Goal: Task Accomplishment & Management: Manage account settings

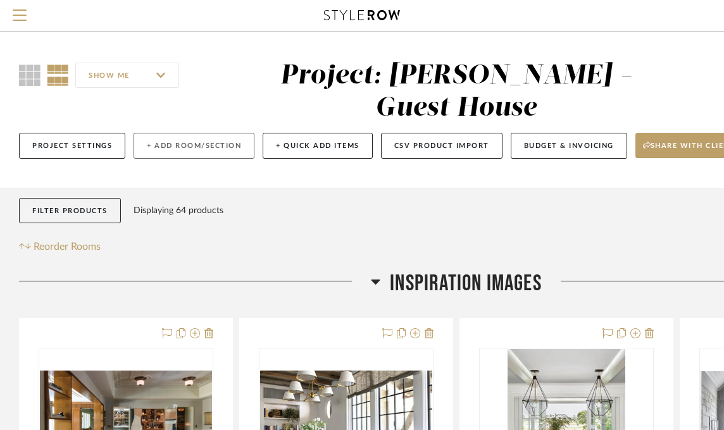
click at [202, 133] on button "+ Add Room/Section" at bounding box center [194, 146] width 121 height 26
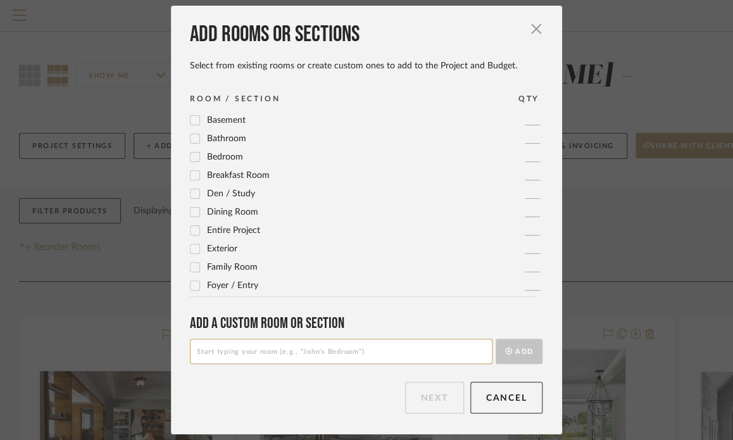
click at [259, 354] on input at bounding box center [341, 351] width 302 height 25
type input "Inspiration - Transitional"
click at [521, 351] on button "Add" at bounding box center [518, 351] width 47 height 25
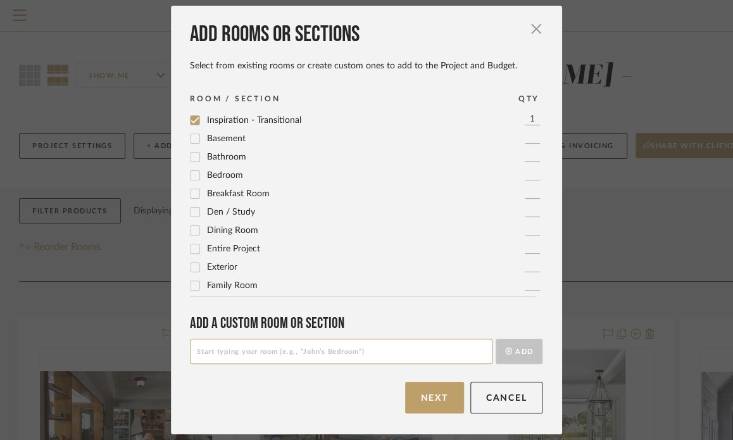
click at [407, 350] on input at bounding box center [341, 351] width 302 height 25
type input "Inspiration - Classic"
click at [512, 354] on button "Add" at bounding box center [518, 351] width 47 height 25
click at [409, 344] on input at bounding box center [341, 351] width 302 height 25
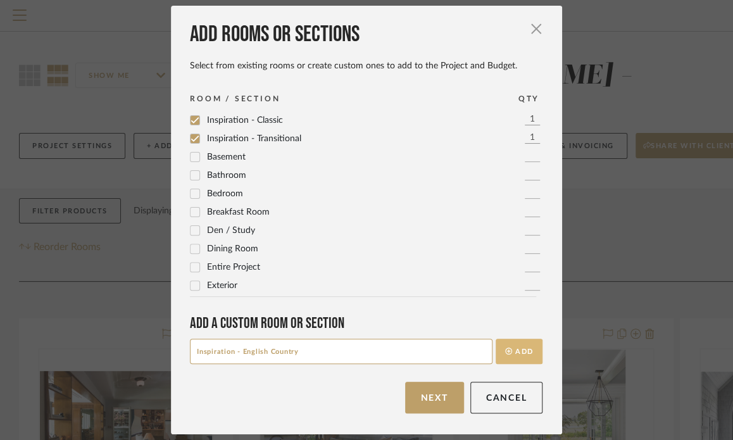
type input "Inspiration - English Country"
click at [533, 343] on button "Add" at bounding box center [518, 351] width 47 height 25
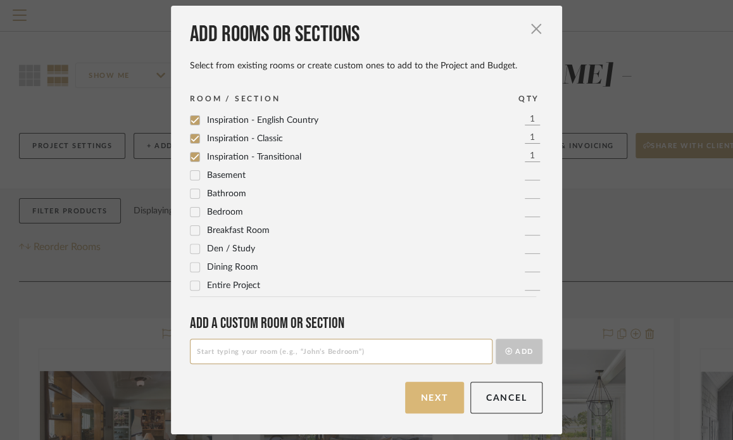
click at [422, 396] on button "Next" at bounding box center [434, 398] width 59 height 32
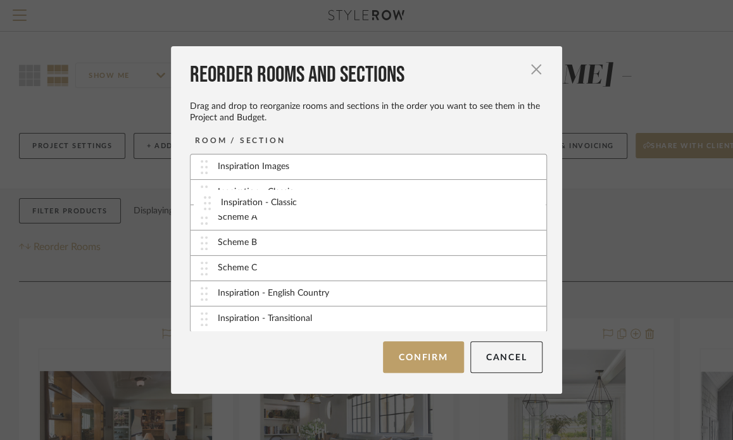
drag, startPoint x: 373, startPoint y: 269, endPoint x: 380, endPoint y: 204, distance: 65.6
drag, startPoint x: 332, startPoint y: 296, endPoint x: 339, endPoint y: 215, distance: 81.4
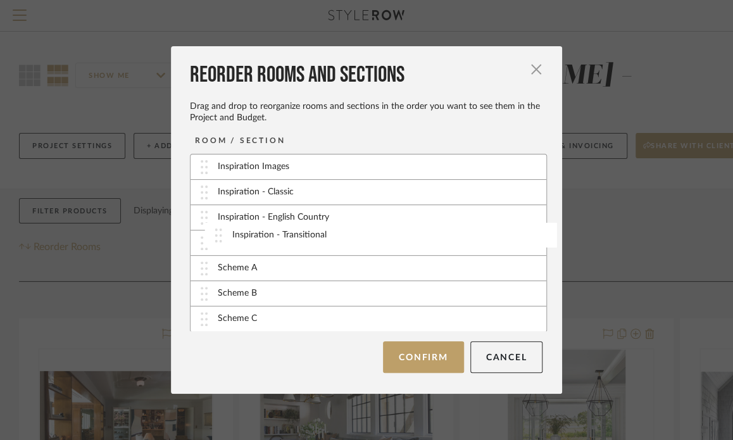
drag, startPoint x: 299, startPoint y: 319, endPoint x: 318, endPoint y: 236, distance: 85.0
click at [413, 369] on button "Confirm" at bounding box center [423, 357] width 80 height 32
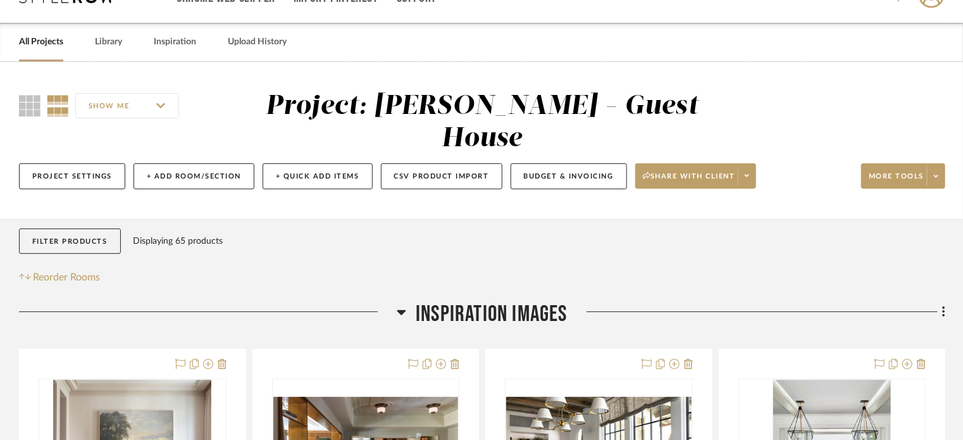
scroll to position [23, 0]
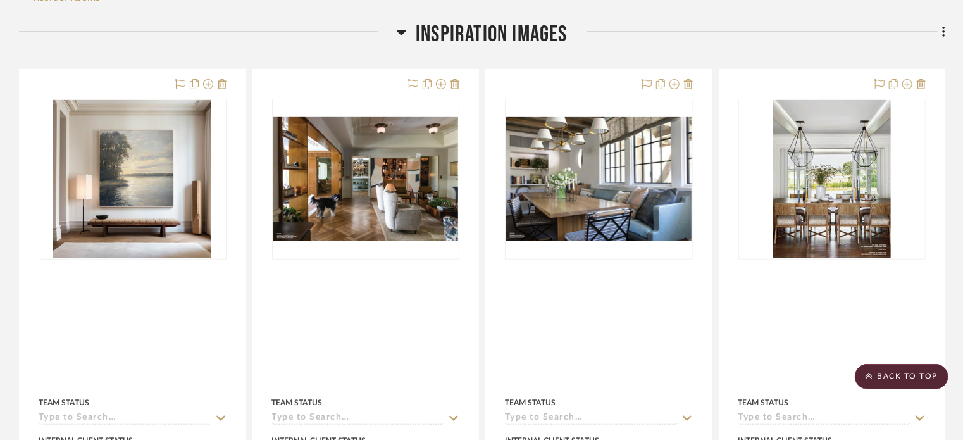
scroll to position [303, 0]
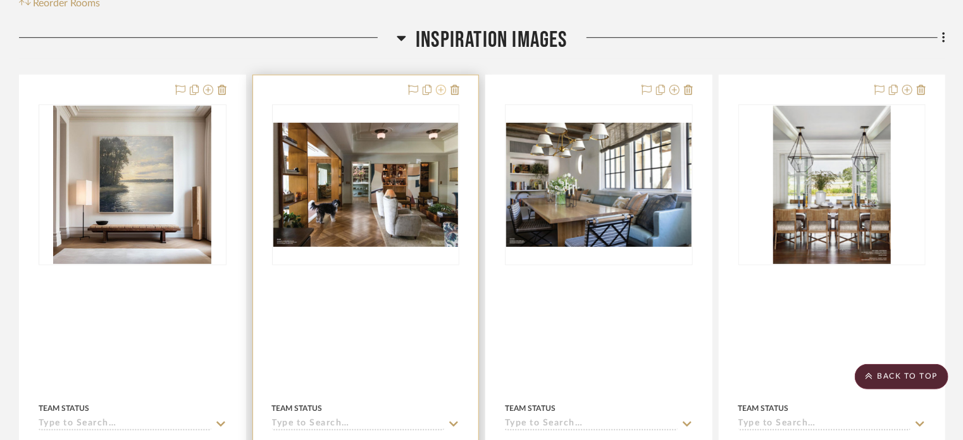
click at [441, 85] on icon at bounding box center [441, 90] width 10 height 10
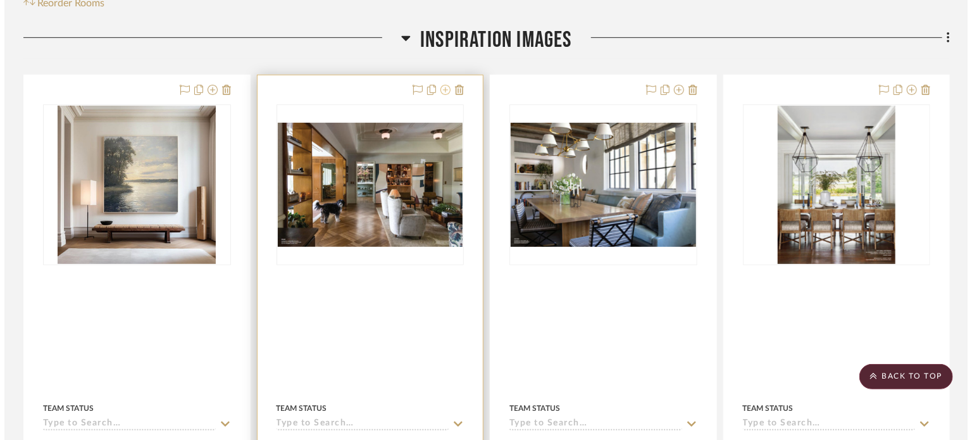
scroll to position [0, 0]
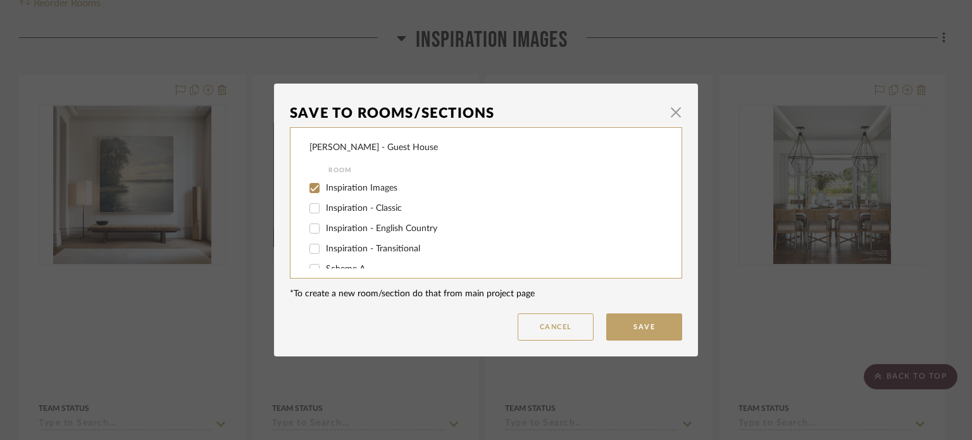
click at [361, 207] on span "Inspiration - Classic" at bounding box center [364, 208] width 76 height 9
click at [325, 207] on input "Inspiration - Classic" at bounding box center [314, 208] width 20 height 20
checkbox input "true"
click at [311, 193] on input "Inspiration Images" at bounding box center [314, 188] width 20 height 20
checkbox input "false"
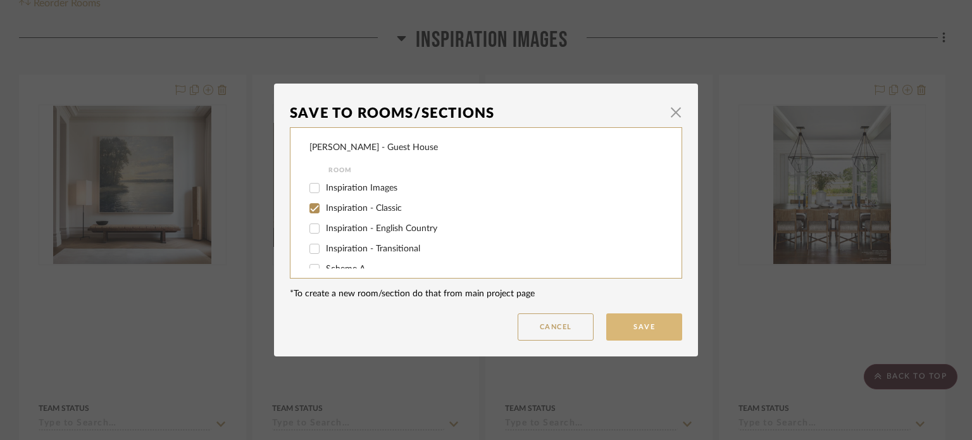
click at [629, 321] on button "Save" at bounding box center [644, 326] width 76 height 27
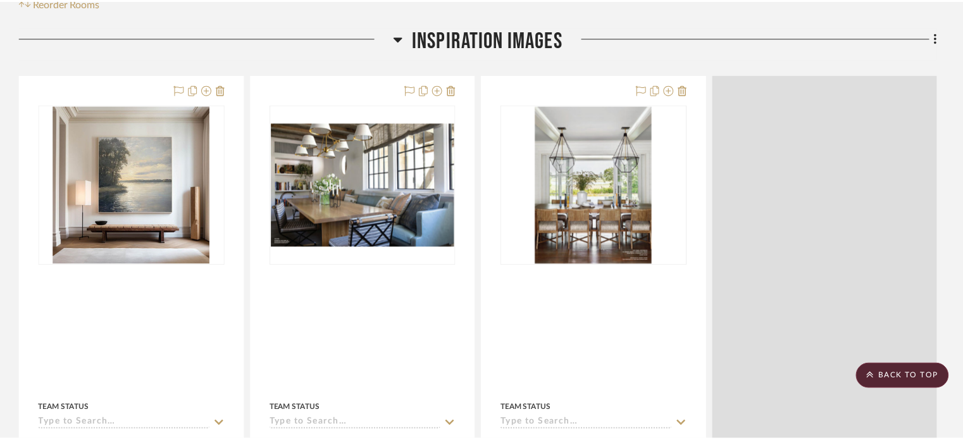
scroll to position [303, 0]
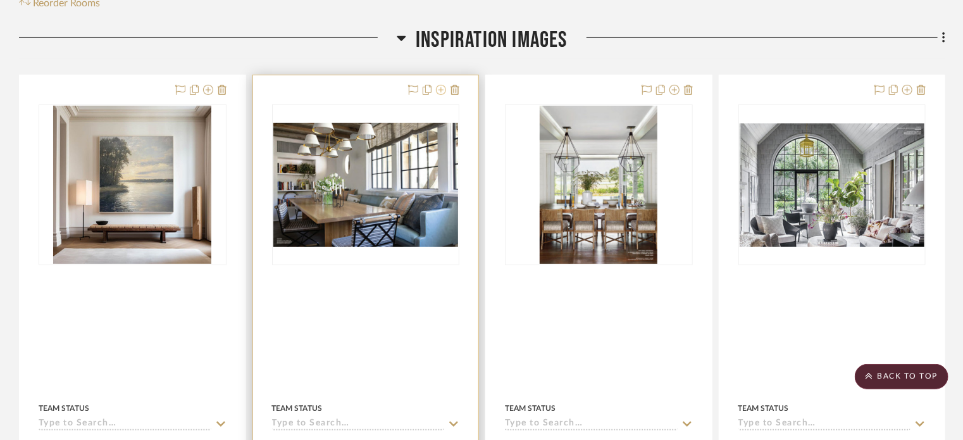
click at [442, 85] on icon at bounding box center [441, 90] width 10 height 10
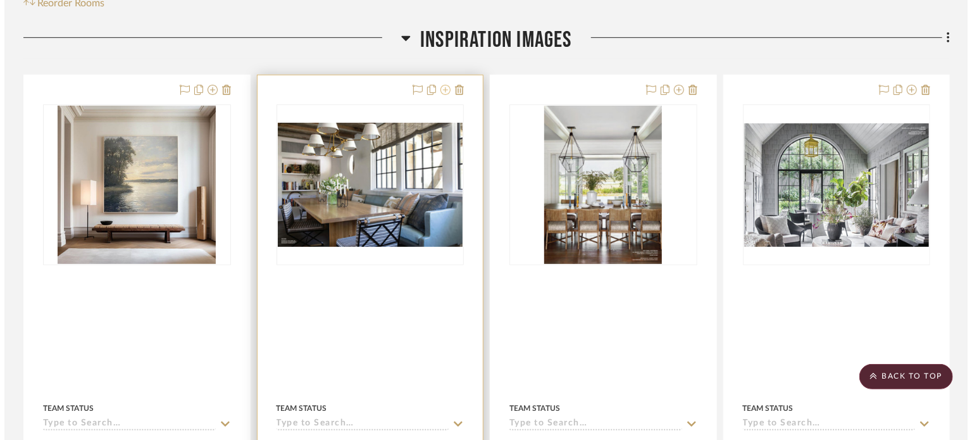
scroll to position [0, 0]
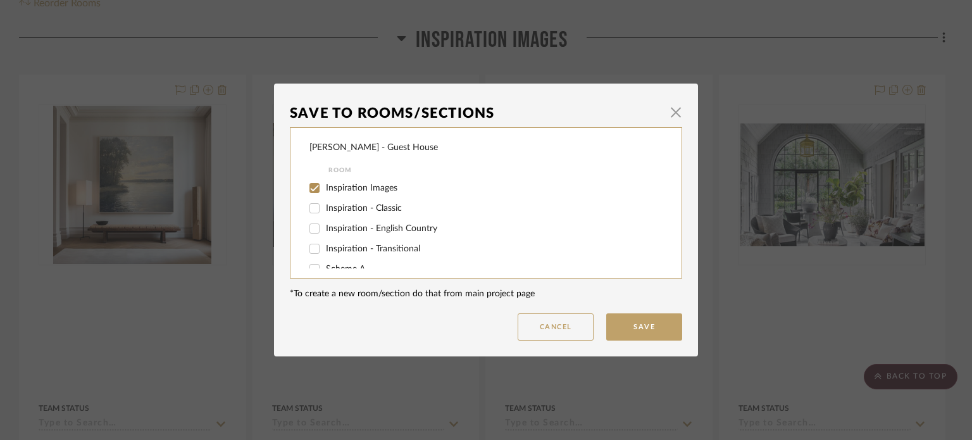
click at [379, 226] on span "Inspiration - English Country" at bounding box center [381, 228] width 111 height 9
click at [325, 226] on input "Inspiration - English Country" at bounding box center [314, 228] width 20 height 20
checkbox input "true"
click at [311, 183] on input "Inspiration Images" at bounding box center [314, 188] width 20 height 20
checkbox input "false"
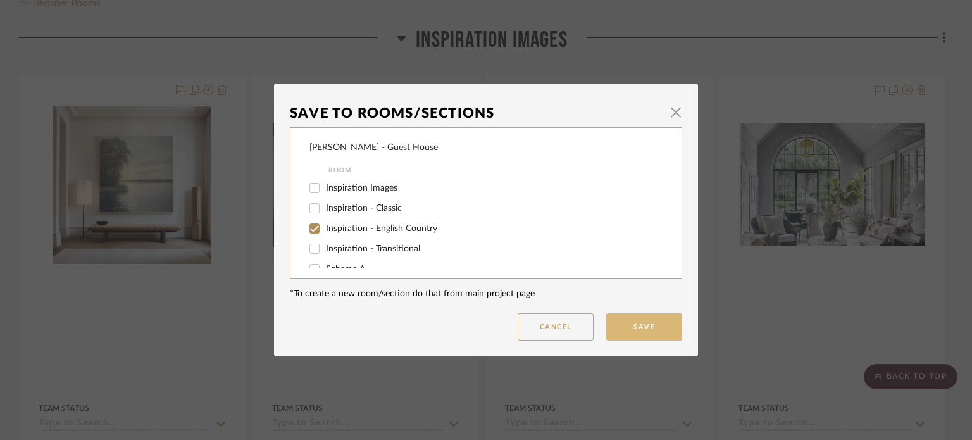
click at [616, 330] on button "Save" at bounding box center [644, 326] width 76 height 27
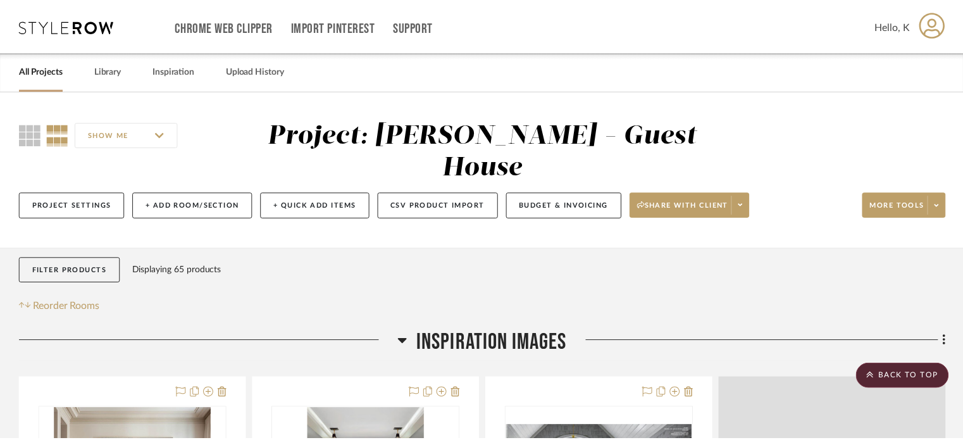
scroll to position [303, 0]
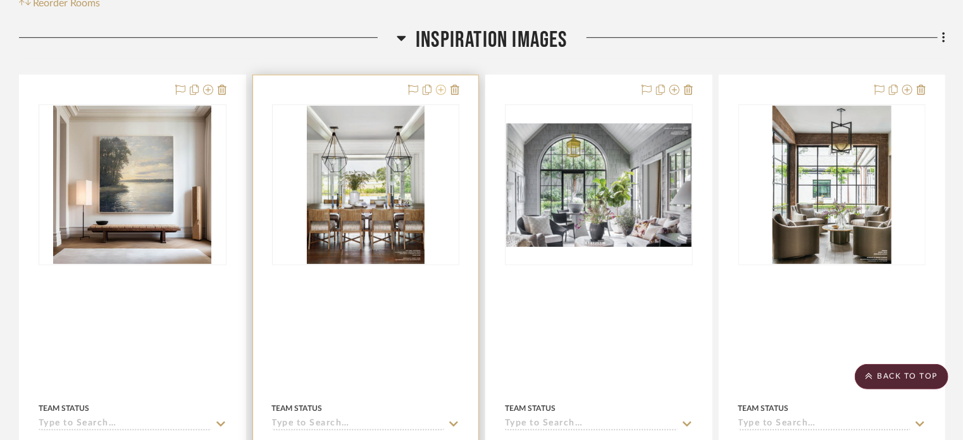
click at [443, 85] on icon at bounding box center [441, 90] width 10 height 10
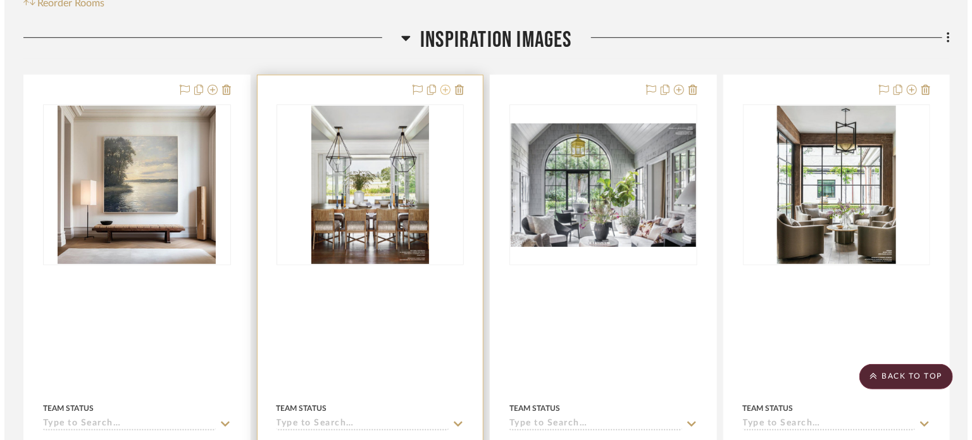
scroll to position [0, 0]
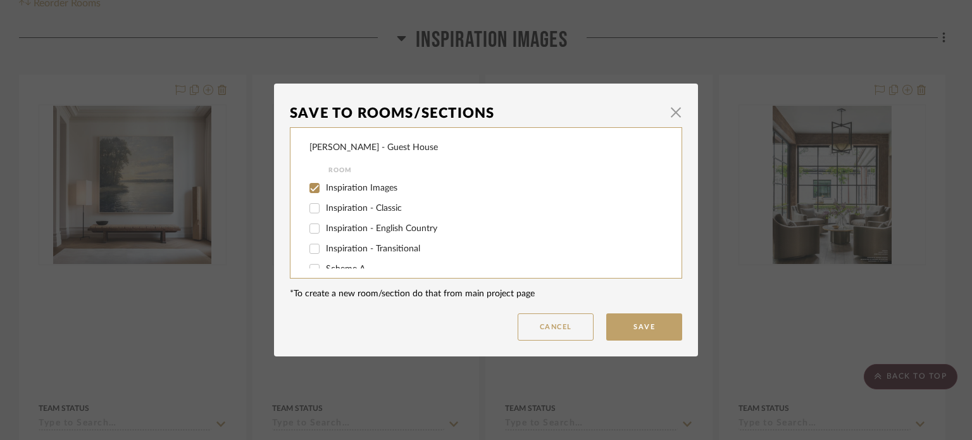
click at [364, 226] on span "Inspiration - English Country" at bounding box center [381, 228] width 111 height 9
click at [325, 226] on input "Inspiration - English Country" at bounding box center [314, 228] width 20 height 20
checkbox input "true"
click at [312, 189] on input "Inspiration Images" at bounding box center [314, 188] width 20 height 20
checkbox input "false"
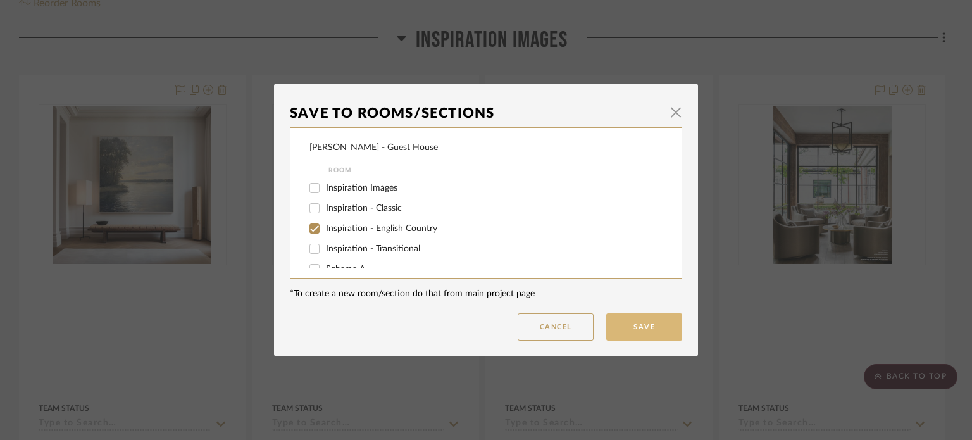
click at [654, 334] on button "Save" at bounding box center [644, 326] width 76 height 27
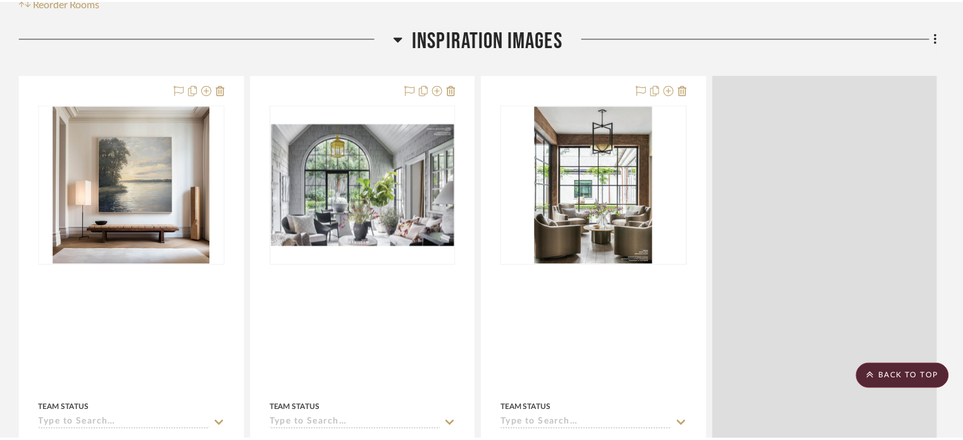
scroll to position [303, 0]
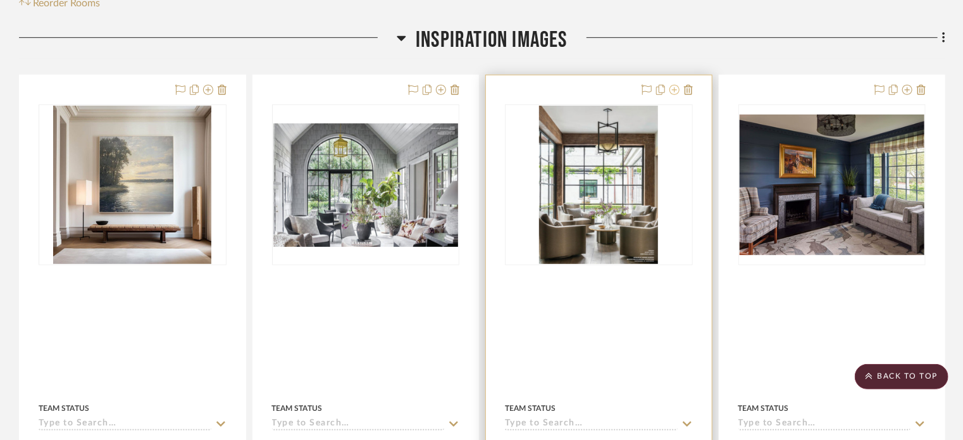
click at [676, 85] on icon at bounding box center [675, 90] width 10 height 10
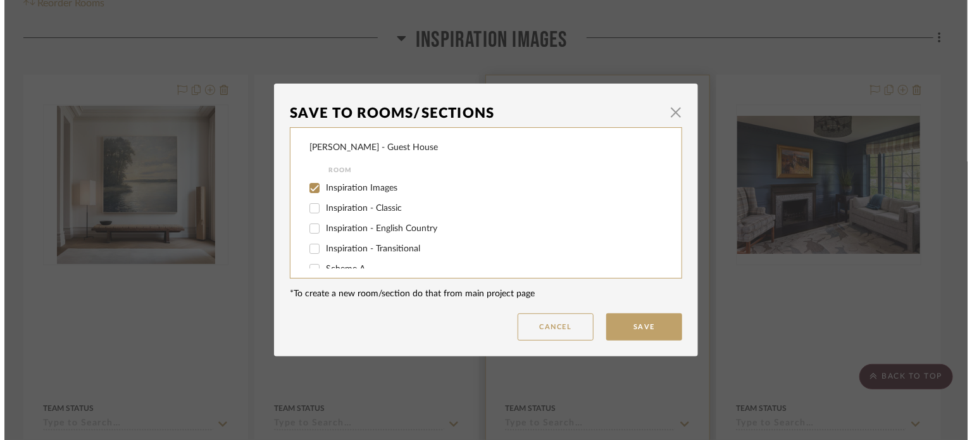
scroll to position [0, 0]
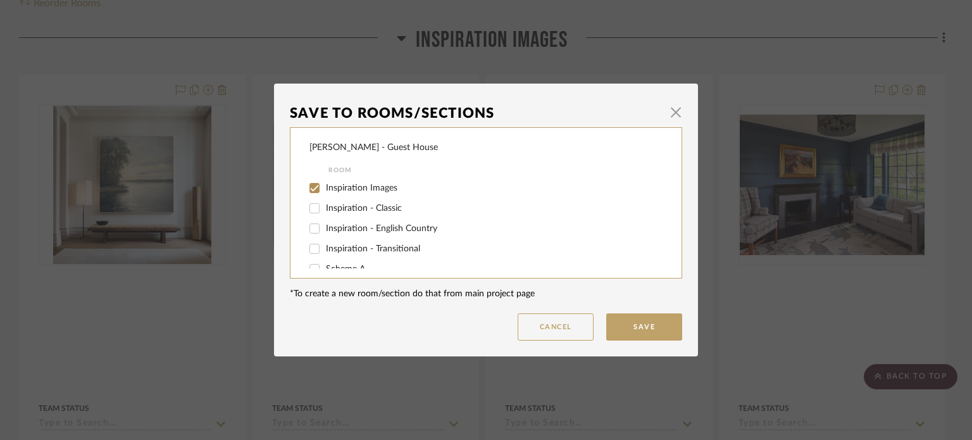
click at [333, 208] on span "Inspiration - Classic" at bounding box center [364, 208] width 76 height 9
click at [325, 208] on input "Inspiration - Classic" at bounding box center [314, 208] width 20 height 20
checkbox input "true"
click at [318, 192] on input "Inspiration Images" at bounding box center [314, 188] width 20 height 20
checkbox input "false"
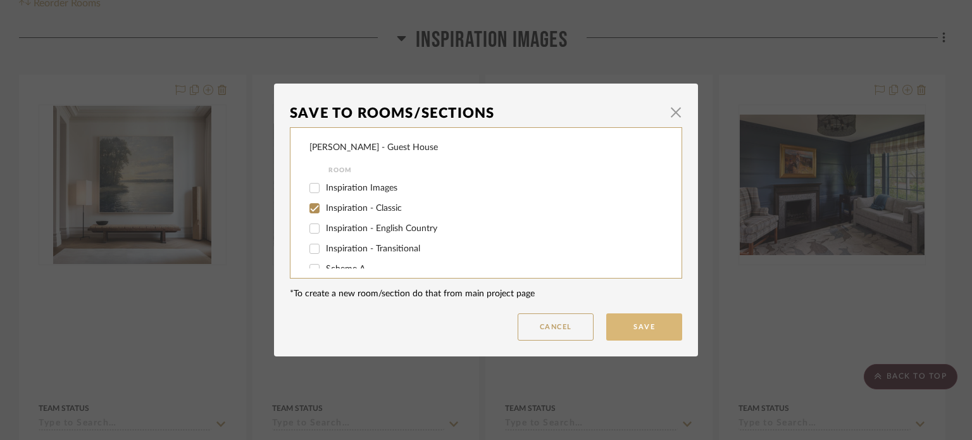
click at [635, 335] on button "Save" at bounding box center [644, 326] width 76 height 27
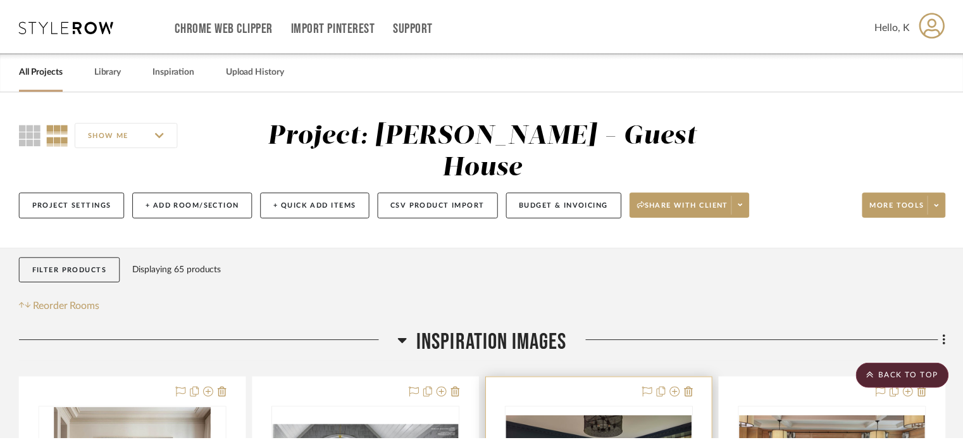
scroll to position [303, 0]
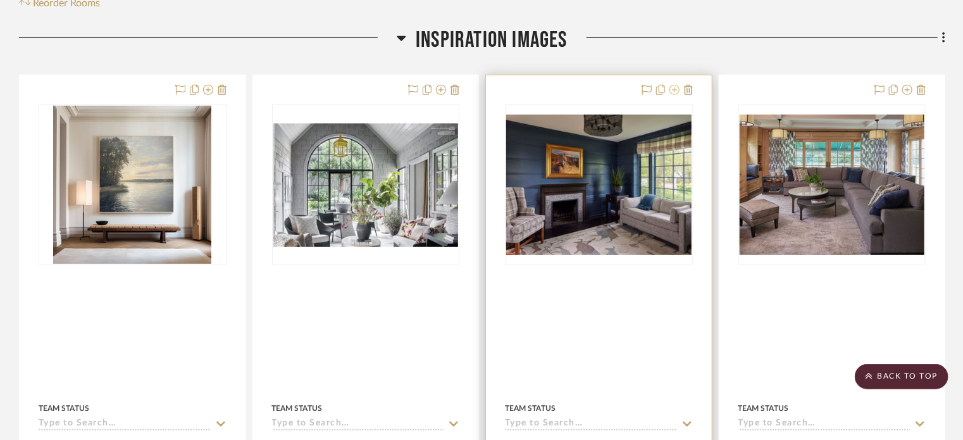
click at [676, 85] on icon at bounding box center [675, 90] width 10 height 10
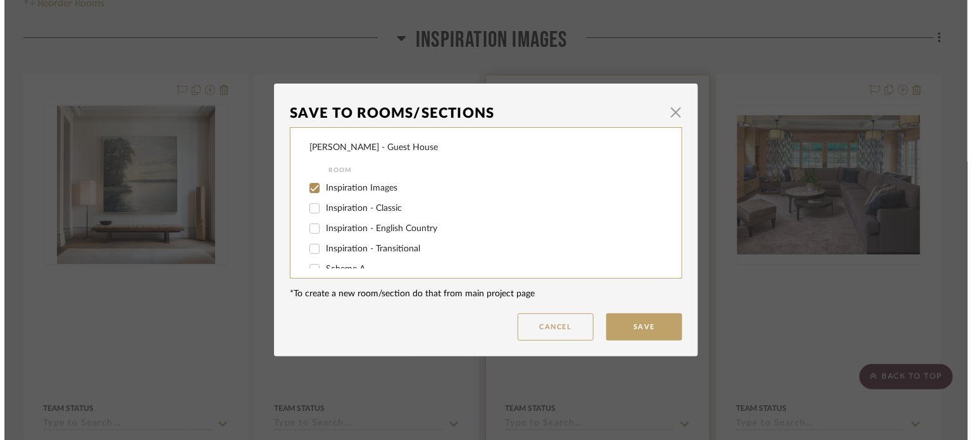
scroll to position [0, 0]
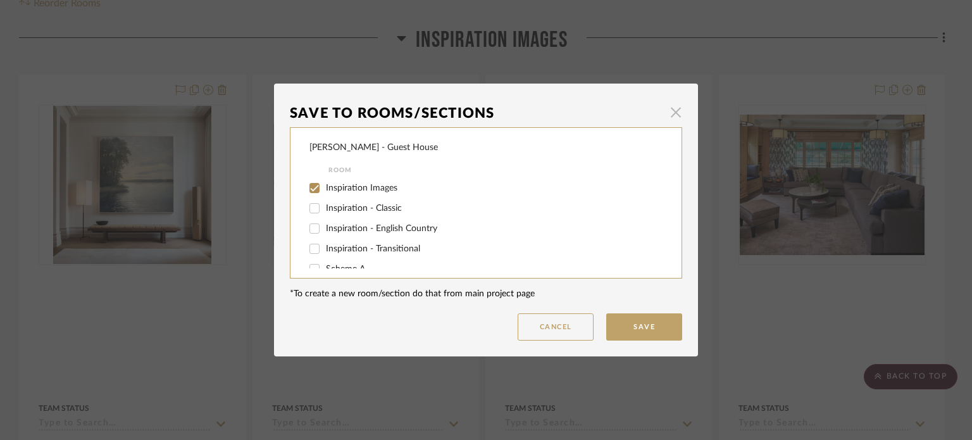
click at [664, 118] on span "button" at bounding box center [675, 111] width 25 height 25
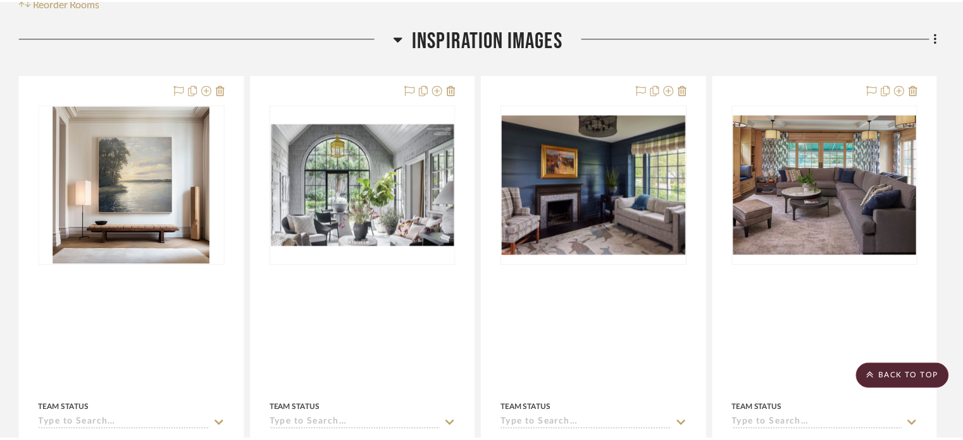
scroll to position [303, 0]
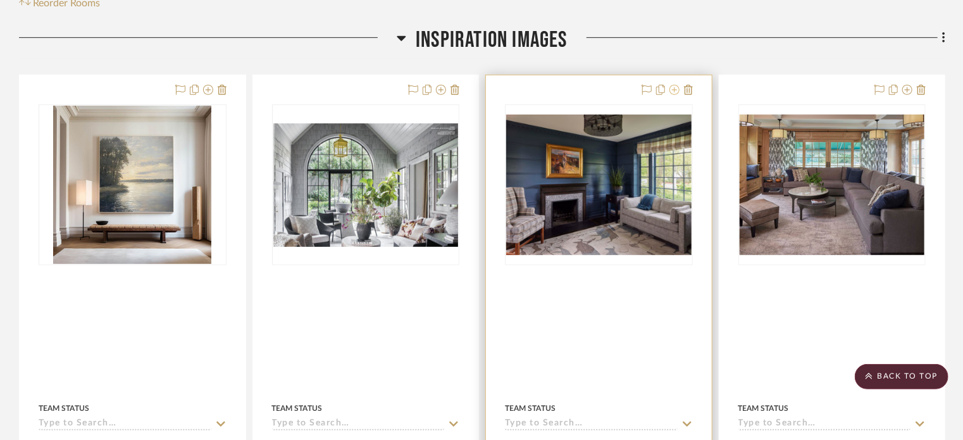
click at [675, 85] on icon at bounding box center [675, 90] width 10 height 10
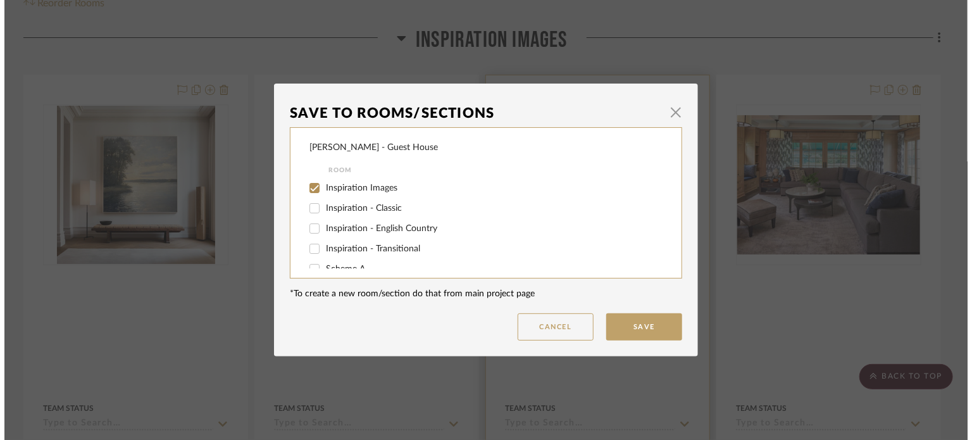
scroll to position [0, 0]
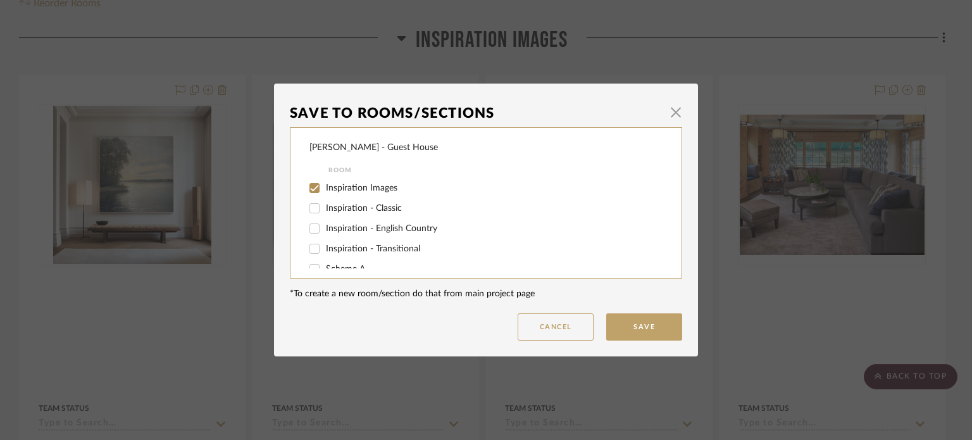
click at [334, 227] on span "Inspiration - English Country" at bounding box center [381, 228] width 111 height 9
click at [325, 227] on input "Inspiration - English Country" at bounding box center [314, 228] width 20 height 20
checkbox input "true"
click at [310, 187] on input "Inspiration Images" at bounding box center [314, 188] width 20 height 20
checkbox input "false"
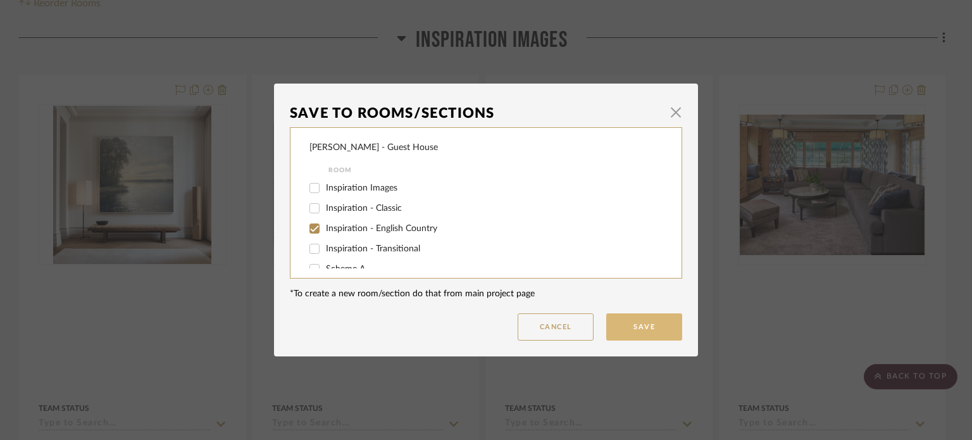
click at [635, 335] on button "Save" at bounding box center [644, 326] width 76 height 27
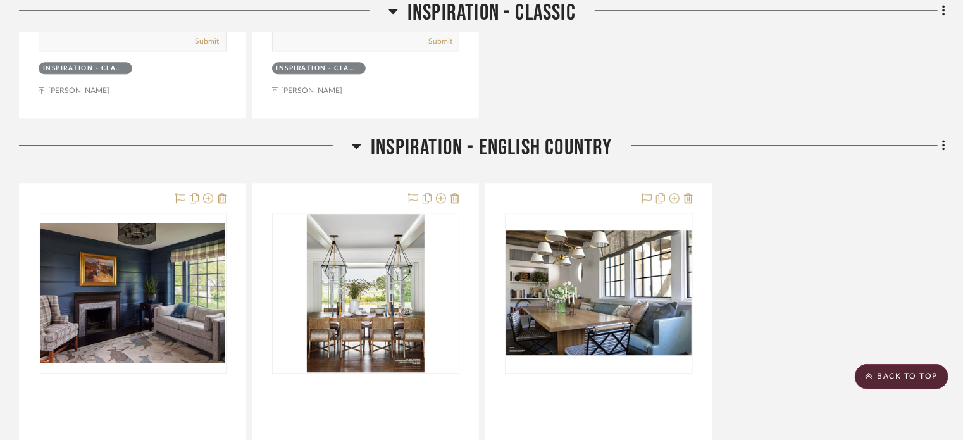
scroll to position [1497, 0]
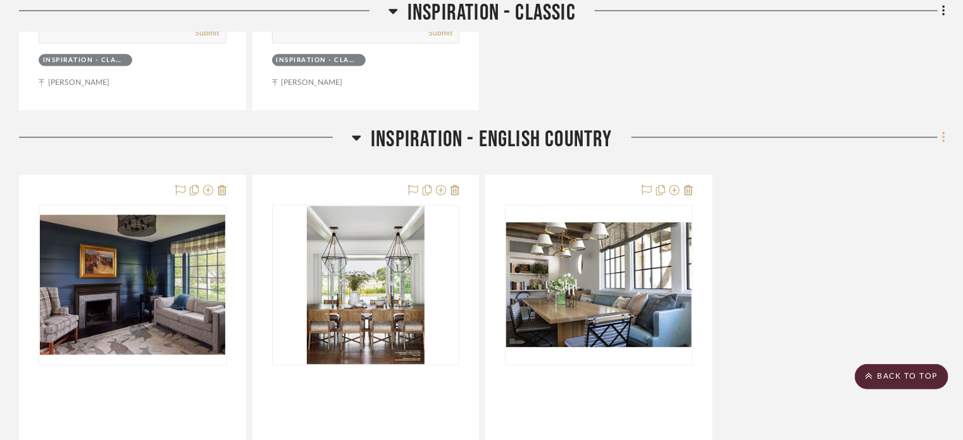
click at [943, 130] on icon at bounding box center [944, 137] width 4 height 14
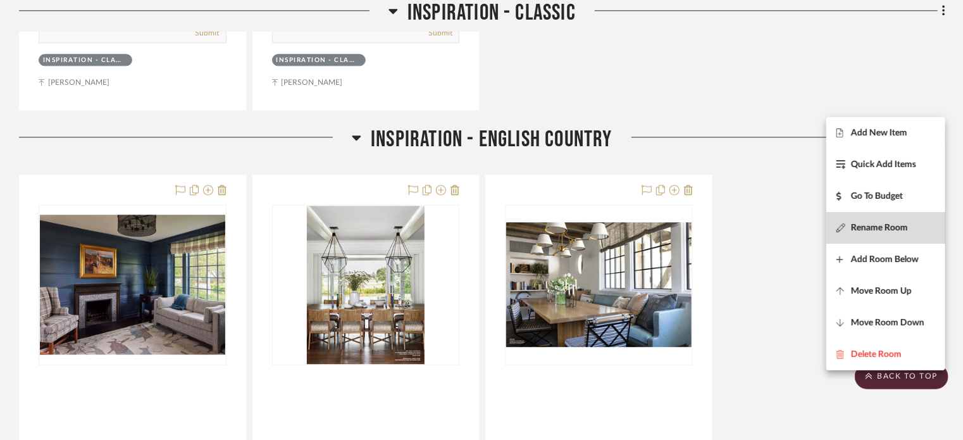
click at [884, 224] on span "Rename Room" at bounding box center [879, 227] width 57 height 11
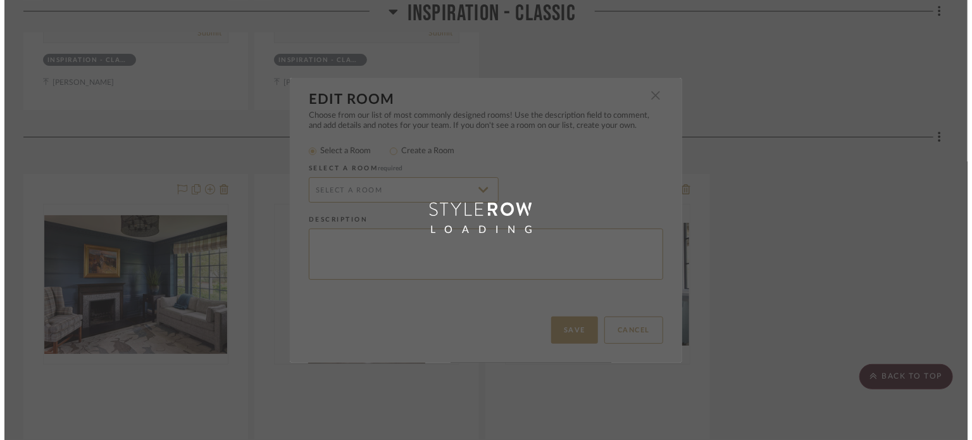
scroll to position [0, 0]
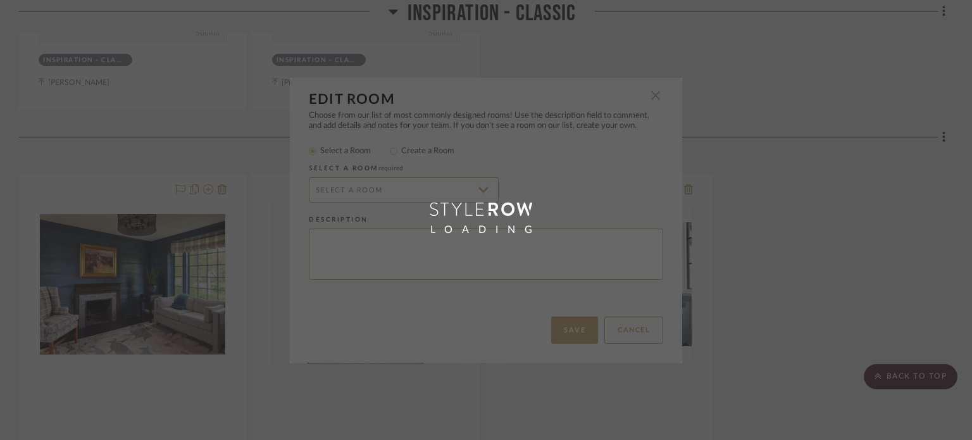
radio input "false"
radio input "true"
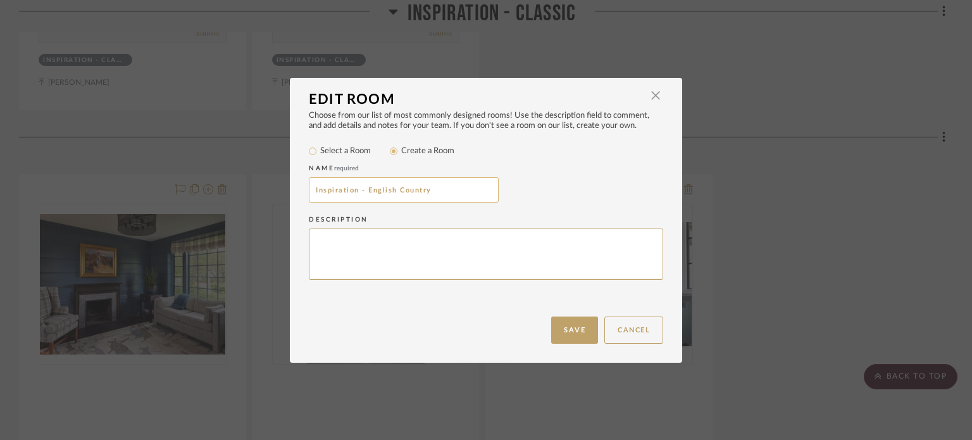
drag, startPoint x: 395, startPoint y: 189, endPoint x: 363, endPoint y: 184, distance: 32.8
click at [363, 184] on input "Inspiration - English Country" at bounding box center [404, 189] width 190 height 25
type input "Inspiration - Country / Casual"
click at [558, 325] on button "Save" at bounding box center [574, 329] width 47 height 27
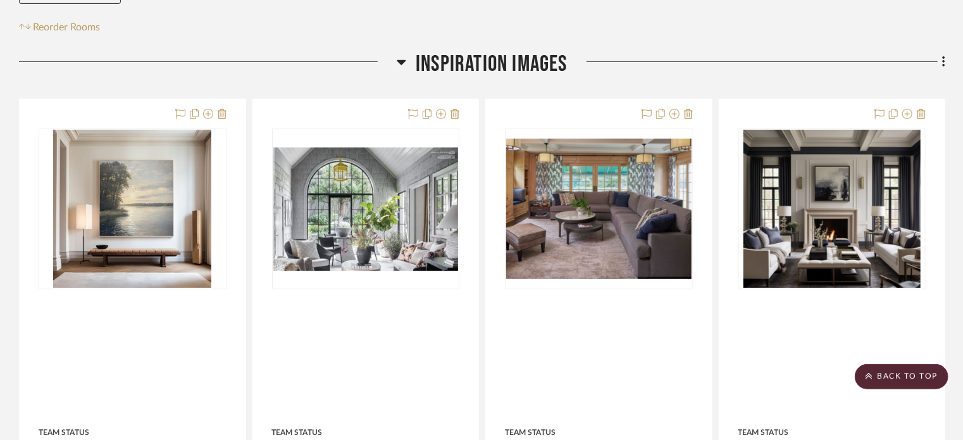
scroll to position [267, 0]
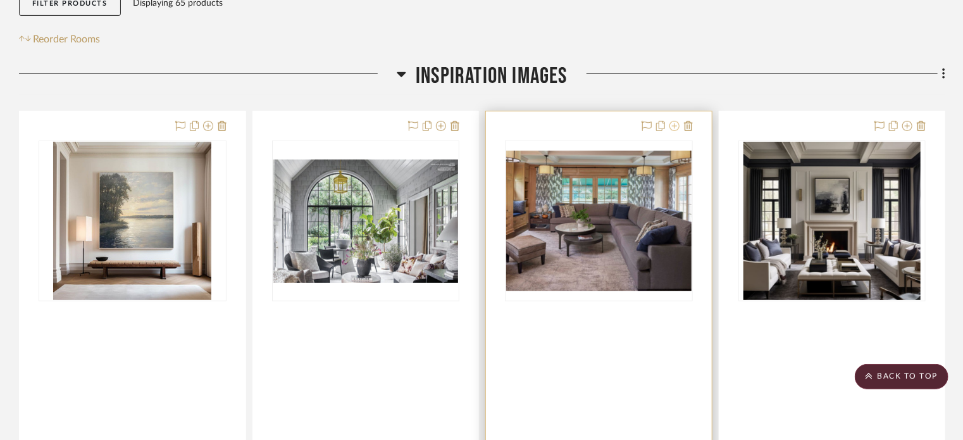
click at [672, 121] on icon at bounding box center [675, 126] width 10 height 10
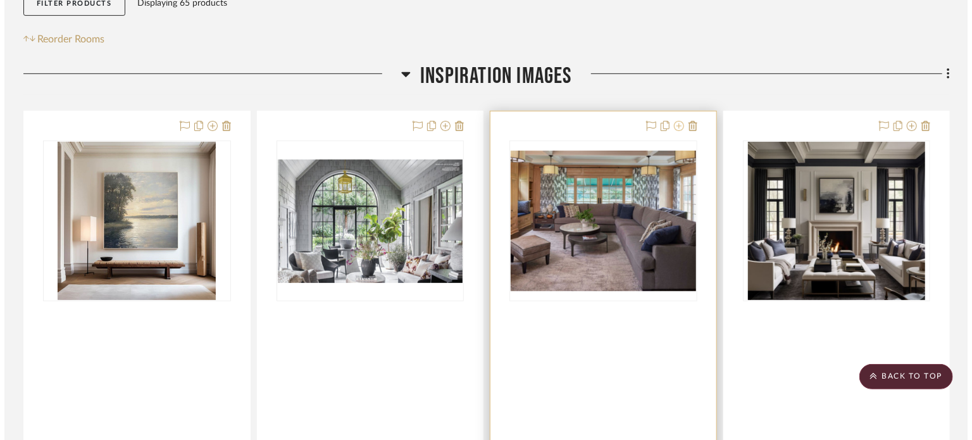
scroll to position [0, 0]
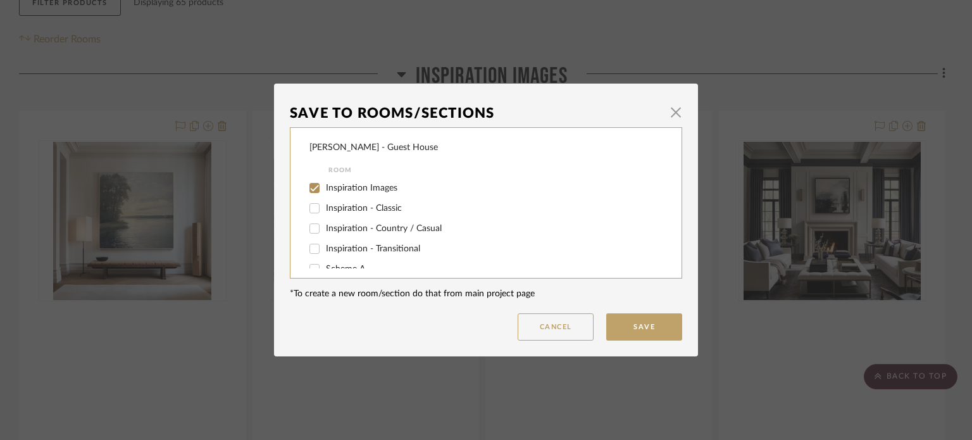
click at [372, 227] on span "Inspiration - Country / Casual" at bounding box center [384, 228] width 116 height 9
click at [325, 227] on input "Inspiration - Country / Casual" at bounding box center [314, 228] width 20 height 20
checkbox input "true"
click at [315, 187] on input "Inspiration Images" at bounding box center [314, 188] width 20 height 20
checkbox input "false"
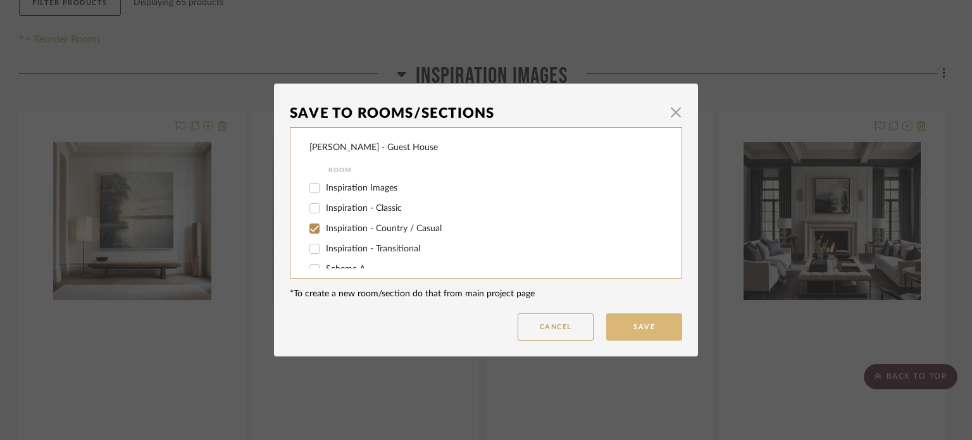
click at [618, 319] on button "Save" at bounding box center [644, 326] width 76 height 27
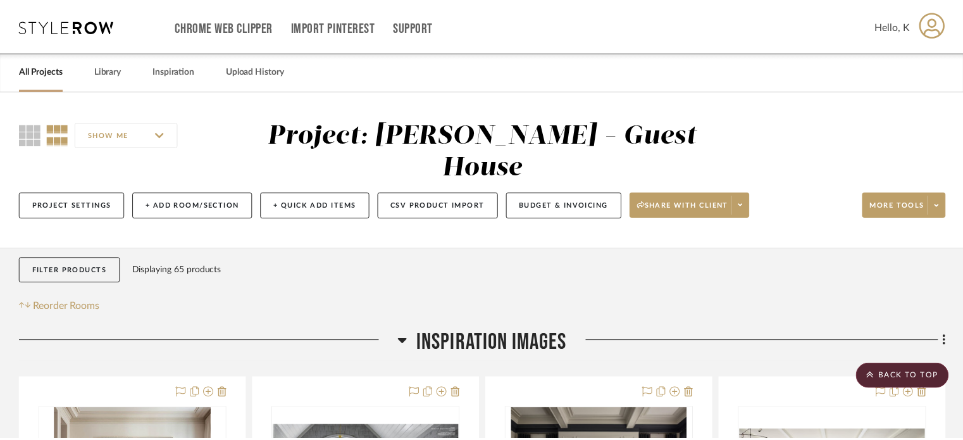
scroll to position [267, 0]
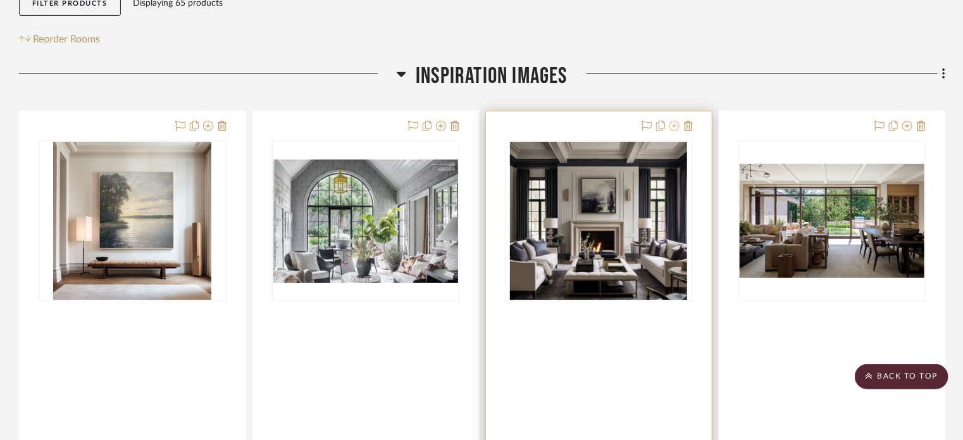
click at [673, 121] on icon at bounding box center [675, 126] width 10 height 10
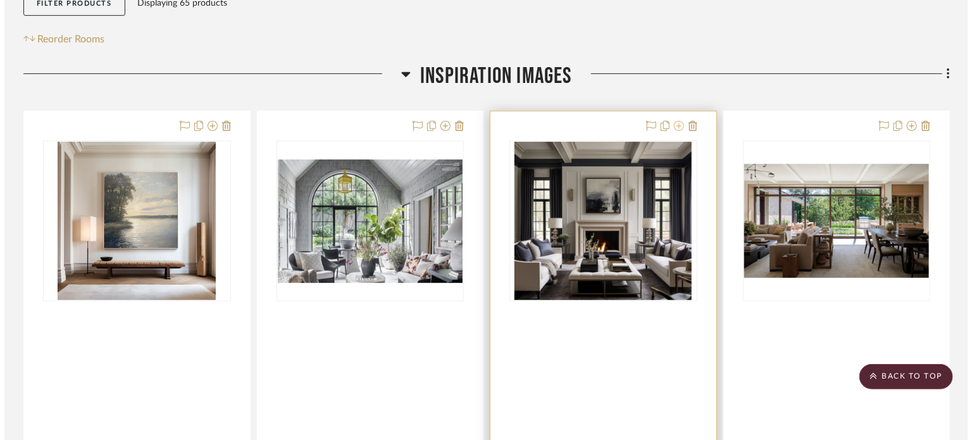
scroll to position [0, 0]
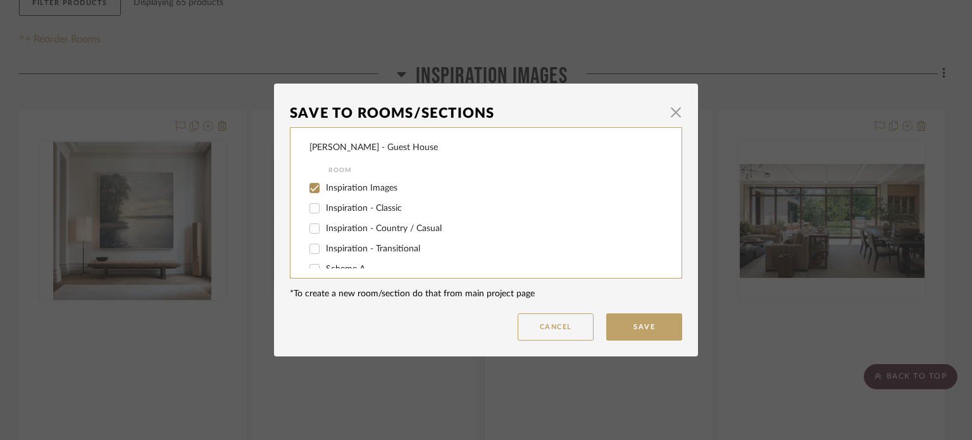
click at [383, 205] on span "Inspiration - Classic" at bounding box center [364, 208] width 76 height 9
click at [325, 205] on input "Inspiration - Classic" at bounding box center [314, 208] width 20 height 20
checkbox input "true"
click at [310, 185] on input "Inspiration Images" at bounding box center [314, 188] width 20 height 20
checkbox input "false"
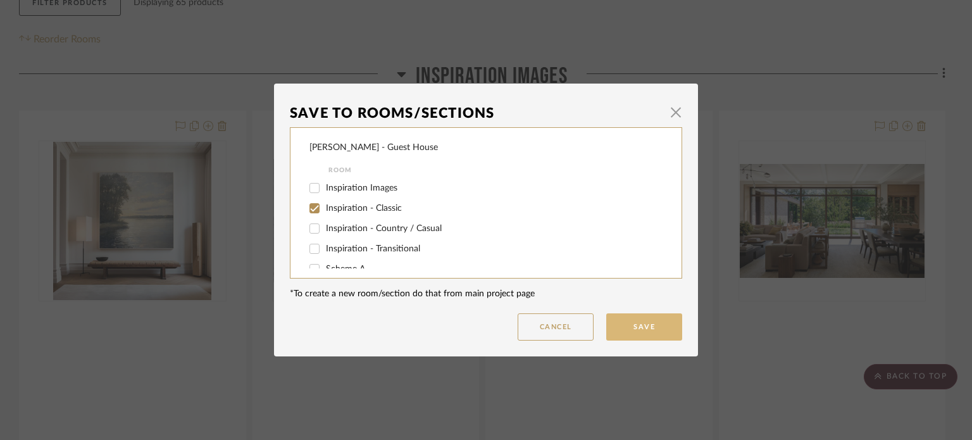
click at [622, 322] on button "Save" at bounding box center [644, 326] width 76 height 27
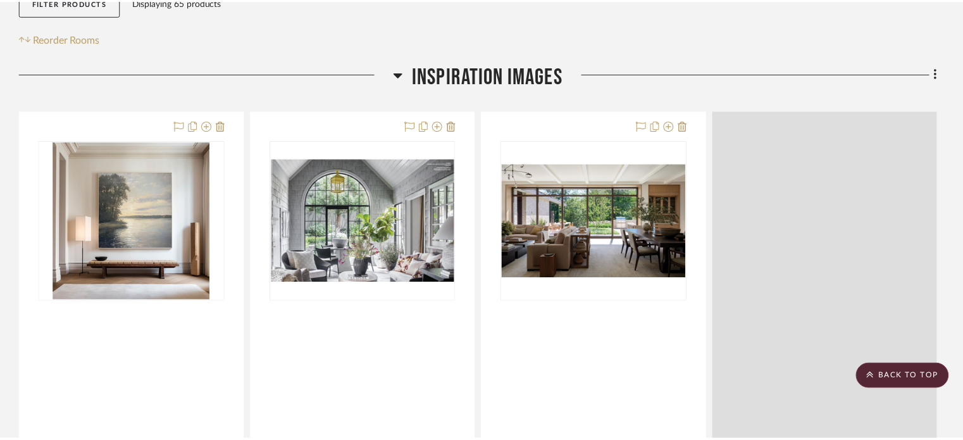
scroll to position [267, 0]
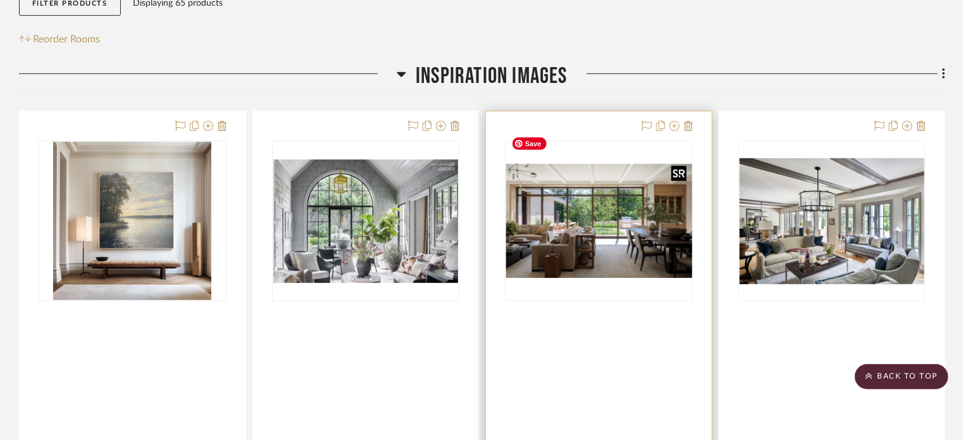
click at [636, 192] on div at bounding box center [599, 220] width 188 height 161
click at [614, 164] on img "0" at bounding box center [598, 221] width 185 height 114
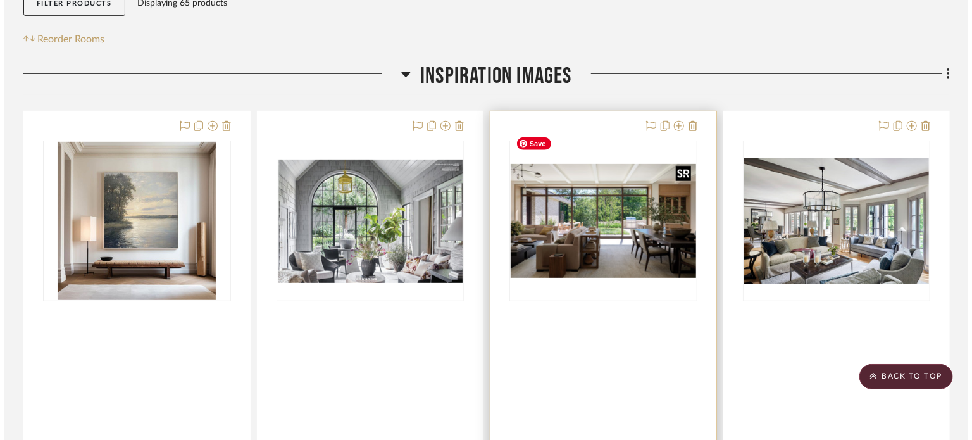
scroll to position [0, 0]
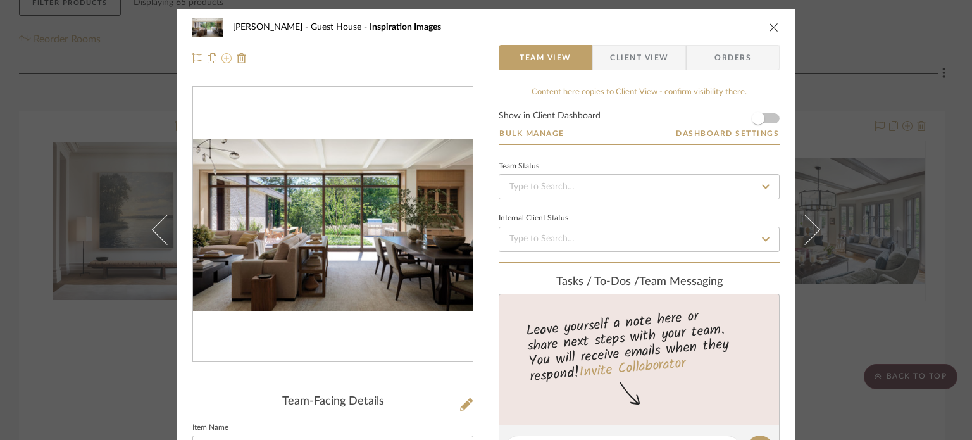
click at [221, 58] on icon at bounding box center [226, 58] width 10 height 10
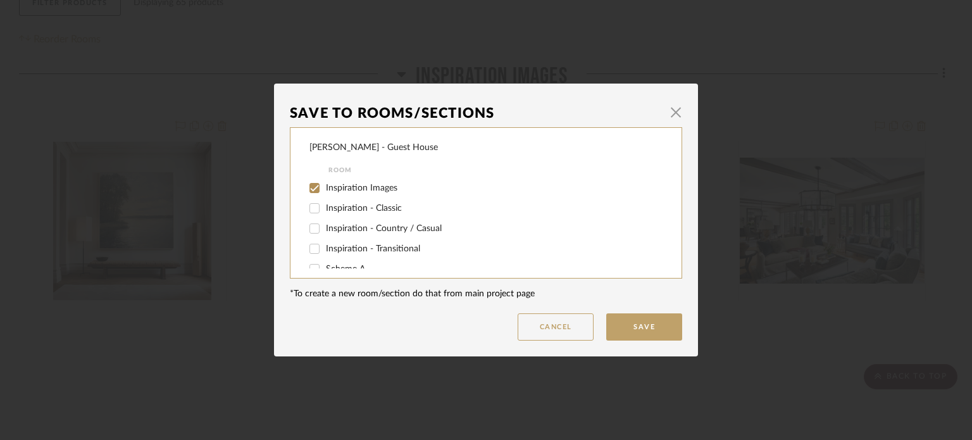
click at [311, 251] on input "Inspiration - Transitional" at bounding box center [314, 249] width 20 height 20
checkbox input "true"
click at [310, 194] on input "Inspiration Images" at bounding box center [314, 188] width 20 height 20
checkbox input "false"
click at [613, 331] on button "Save" at bounding box center [644, 326] width 76 height 27
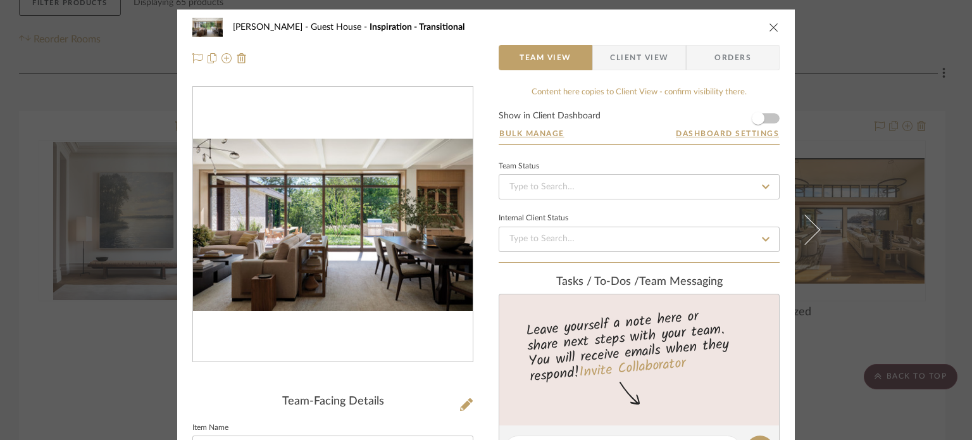
click at [769, 25] on icon "close" at bounding box center [774, 27] width 10 height 10
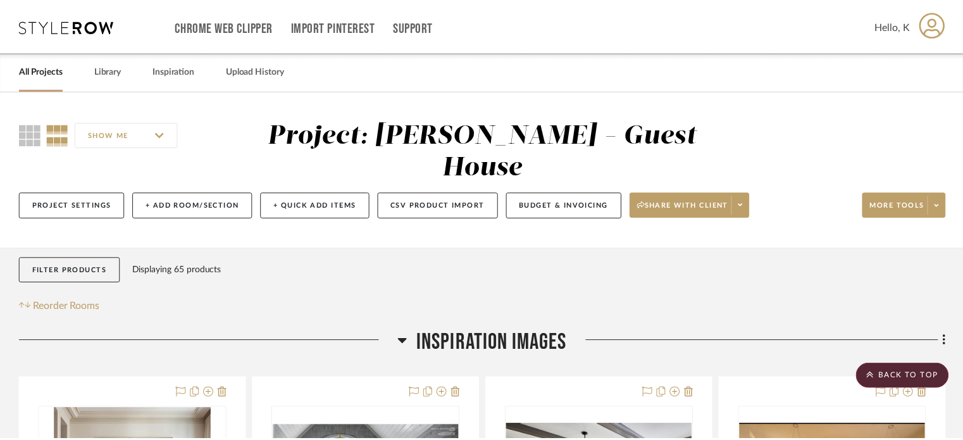
scroll to position [267, 0]
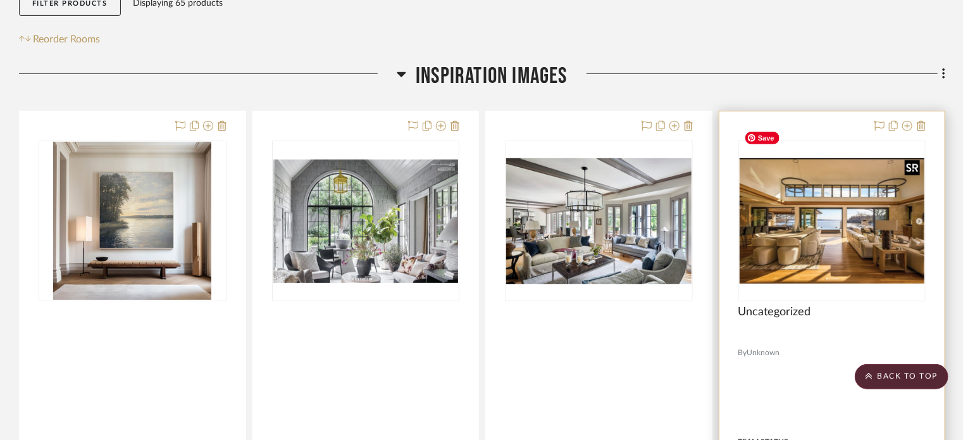
click at [820, 182] on img "0" at bounding box center [832, 220] width 185 height 125
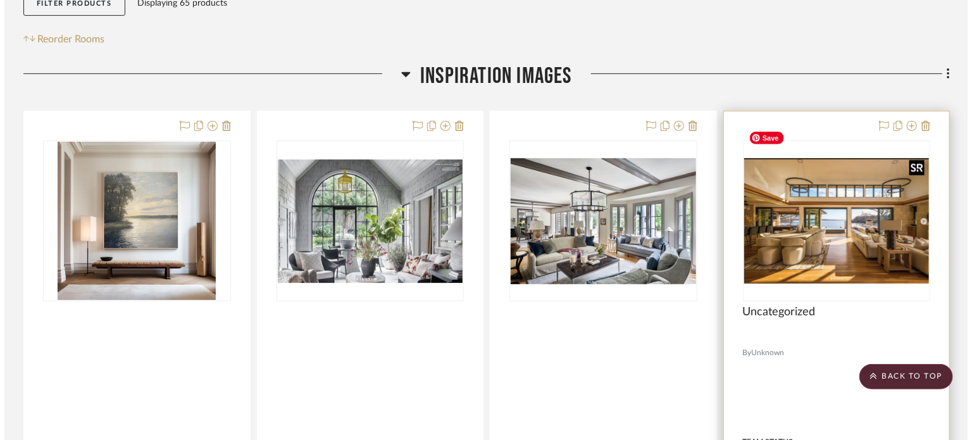
scroll to position [0, 0]
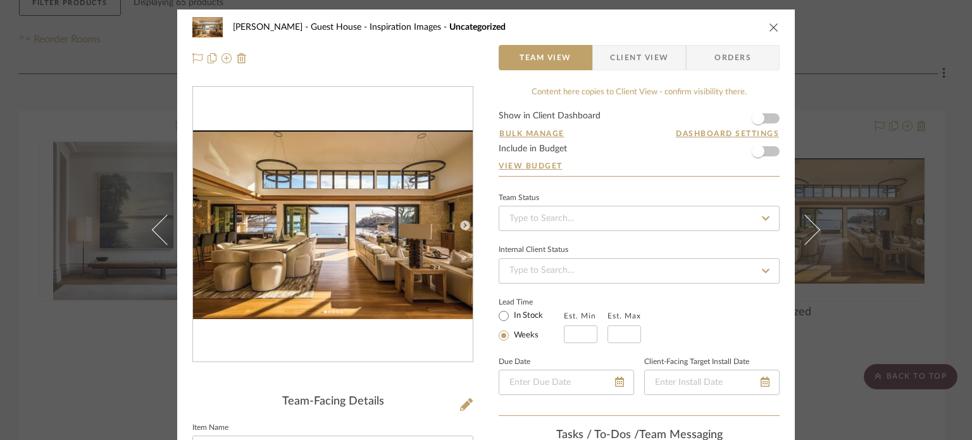
click at [864, 75] on div "Ziegler - Guest House Inspiration Images Uncategorized Team View Client View Or…" at bounding box center [486, 220] width 972 height 440
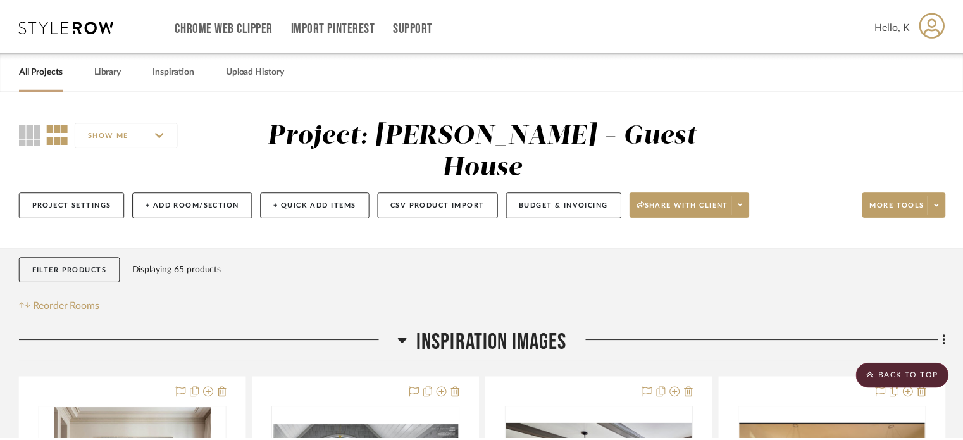
scroll to position [267, 0]
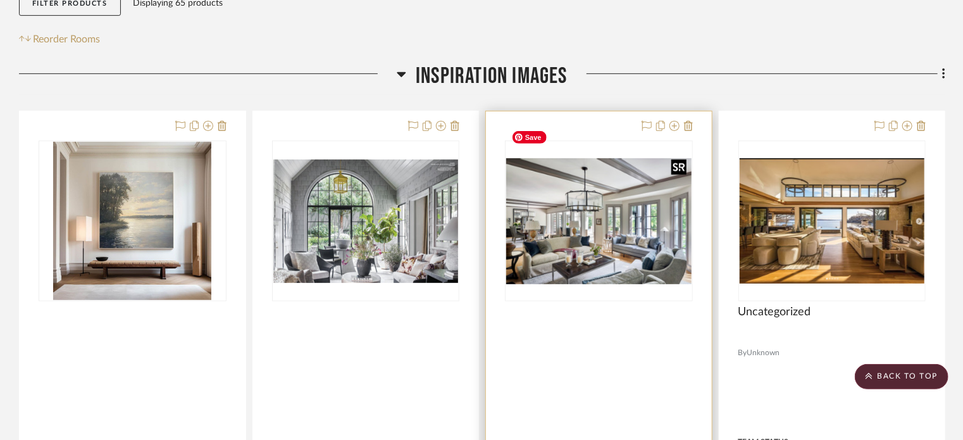
click at [0, 0] on img at bounding box center [0, 0] width 0 height 0
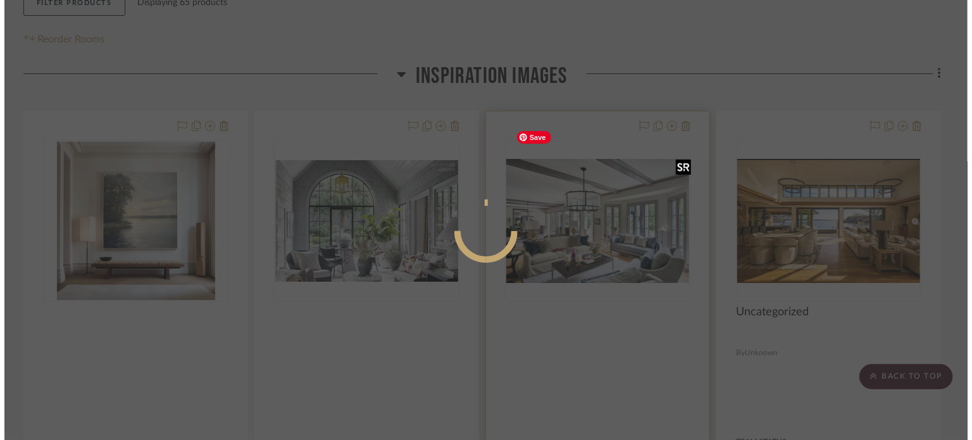
scroll to position [0, 0]
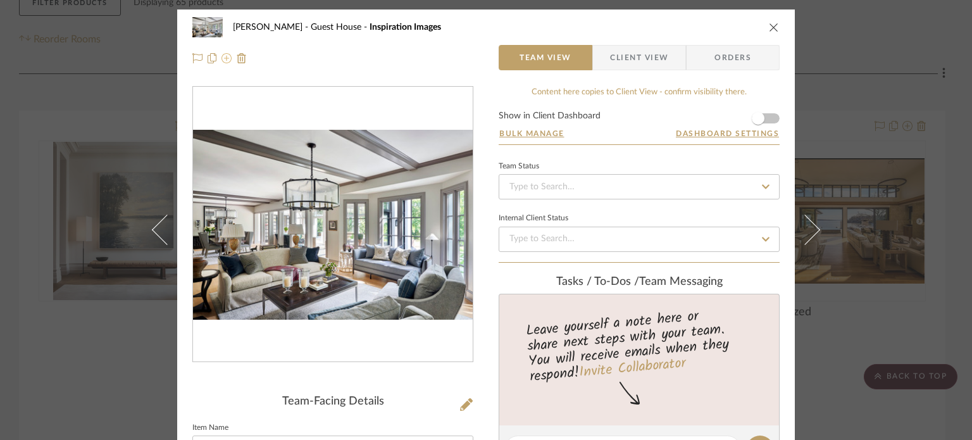
click at [225, 65] on button at bounding box center [226, 57] width 10 height 15
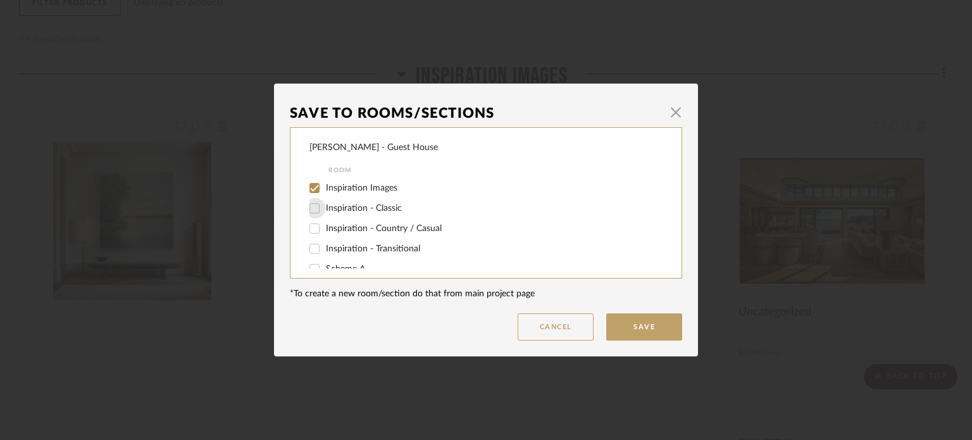
click at [310, 206] on input "Inspiration - Classic" at bounding box center [314, 208] width 20 height 20
click at [309, 210] on input "Inspiration - Classic" at bounding box center [314, 208] width 20 height 20
checkbox input "true"
click at [310, 188] on input "Inspiration Images" at bounding box center [314, 188] width 20 height 20
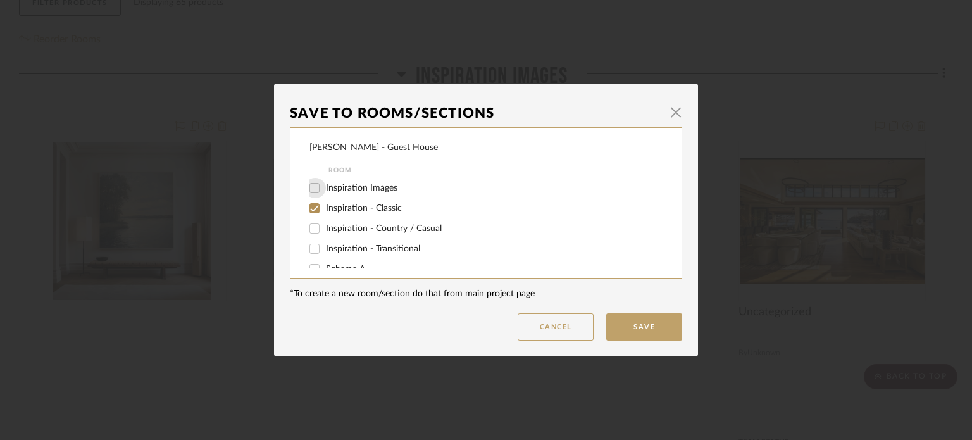
checkbox input "false"
click at [643, 336] on button "Save" at bounding box center [644, 326] width 76 height 27
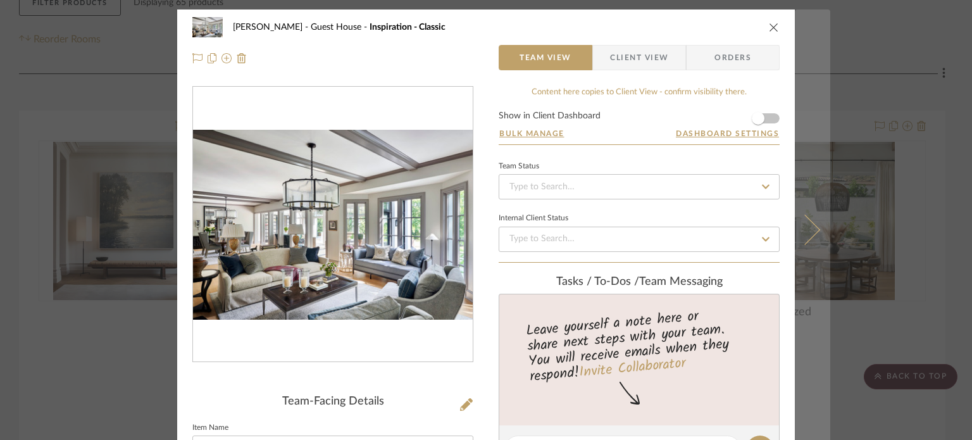
click at [802, 36] on button at bounding box center [812, 229] width 35 height 440
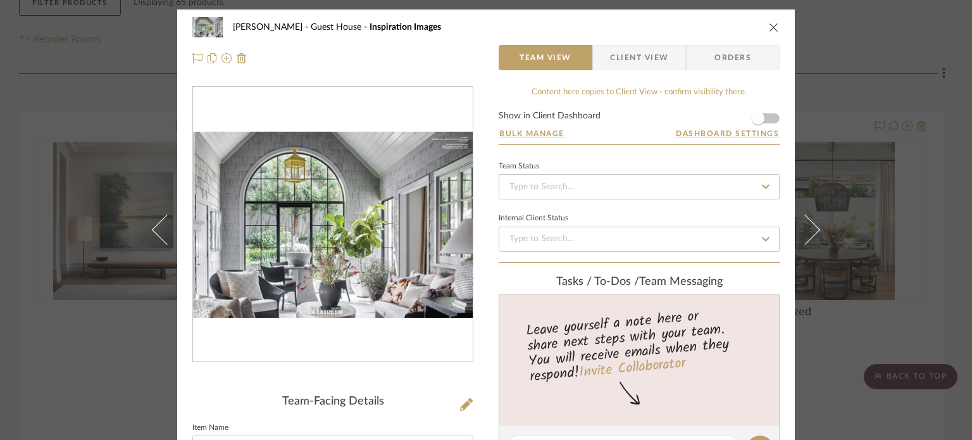
click at [861, 35] on div "Ziegler - Guest House Inspiration Images Team View Client View Orders Team-Faci…" at bounding box center [486, 220] width 972 height 440
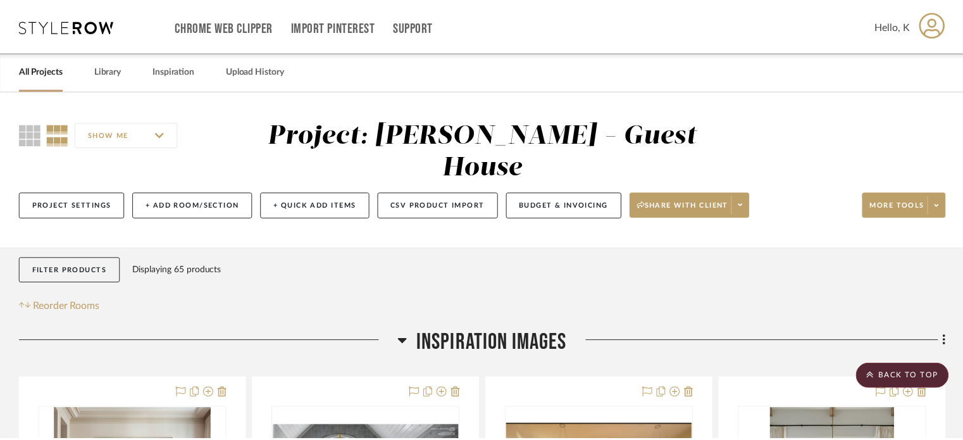
scroll to position [267, 0]
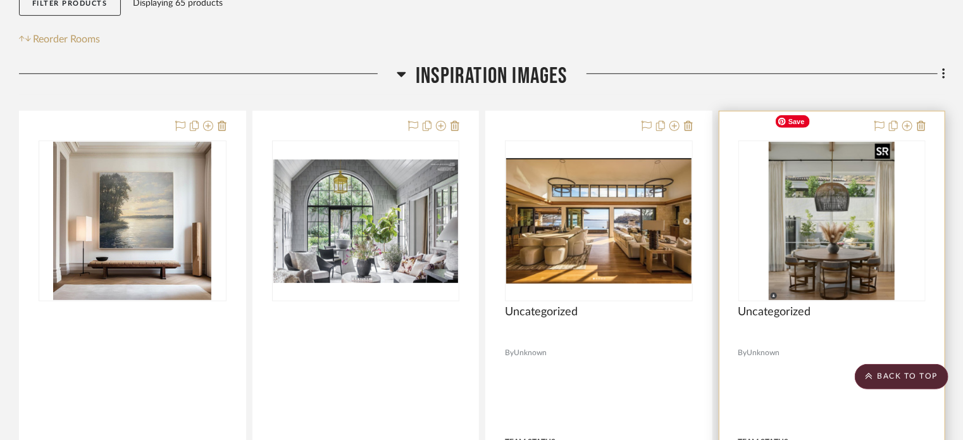
click at [876, 215] on img "0" at bounding box center [832, 221] width 126 height 158
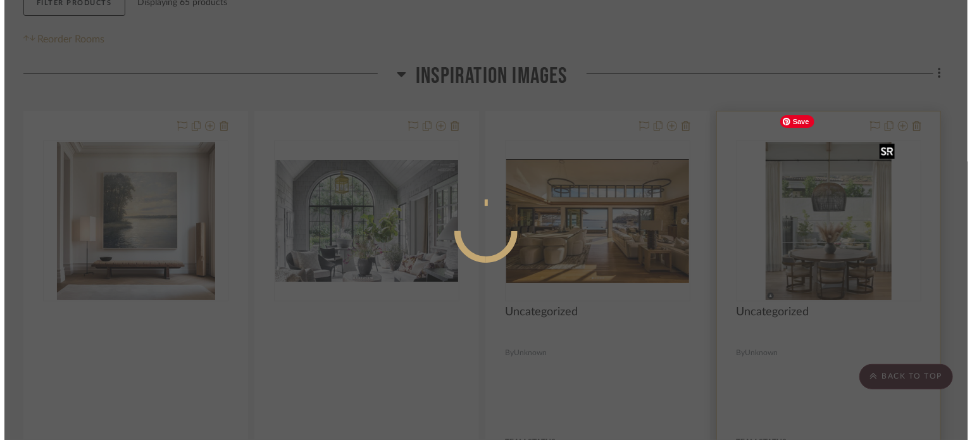
scroll to position [0, 0]
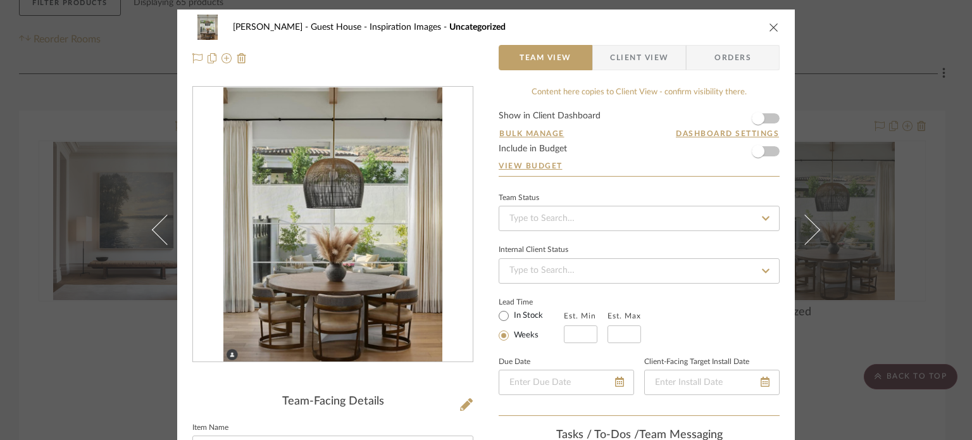
click at [861, 65] on div "Ziegler - Guest House Inspiration Images Uncategorized Team View Client View Or…" at bounding box center [486, 220] width 972 height 440
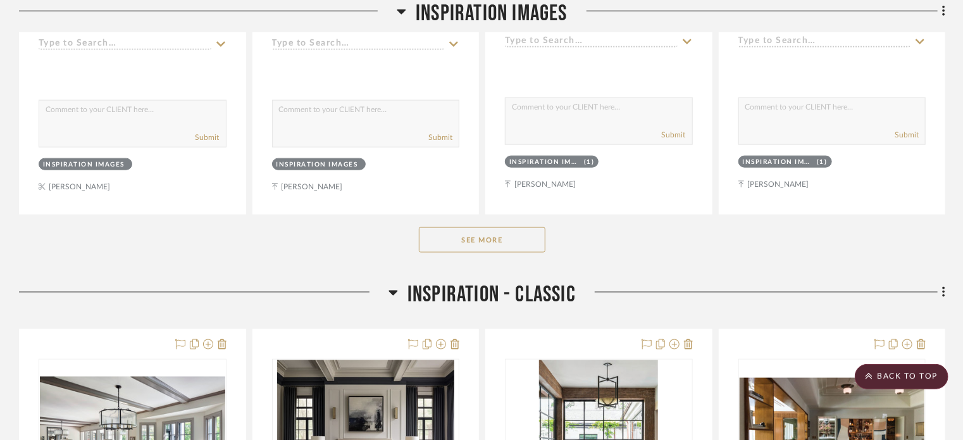
scroll to position [702, 0]
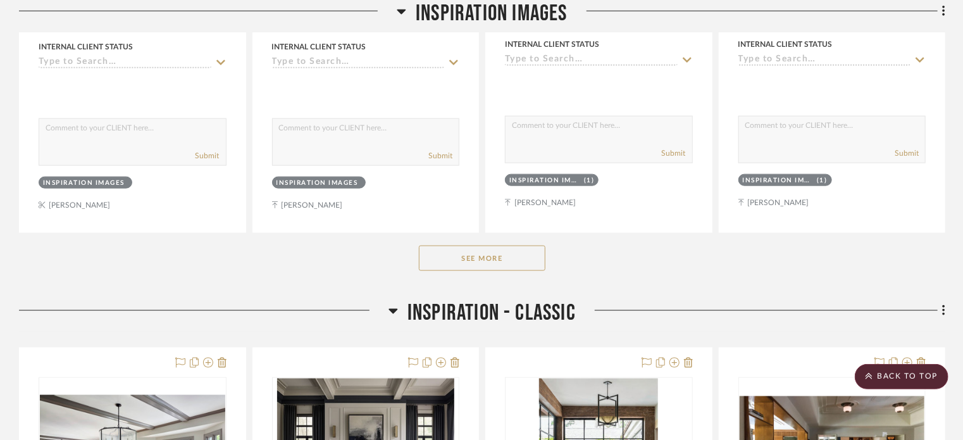
click at [520, 246] on button "See More" at bounding box center [482, 258] width 127 height 25
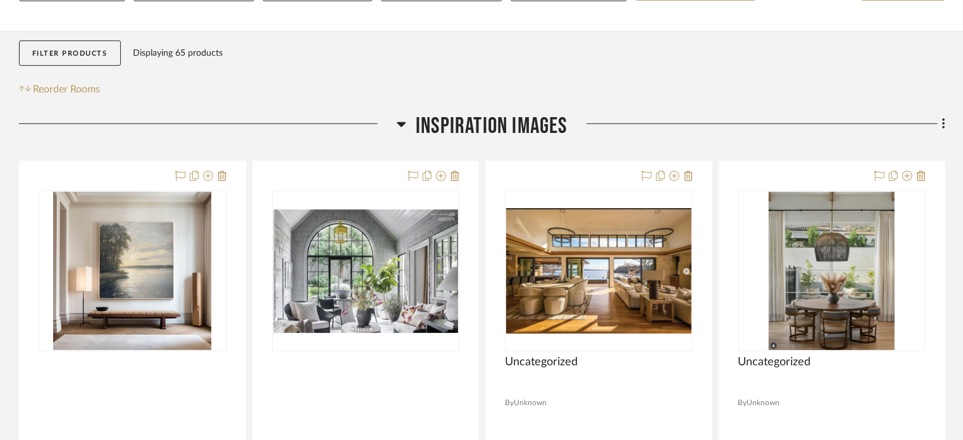
scroll to position [218, 0]
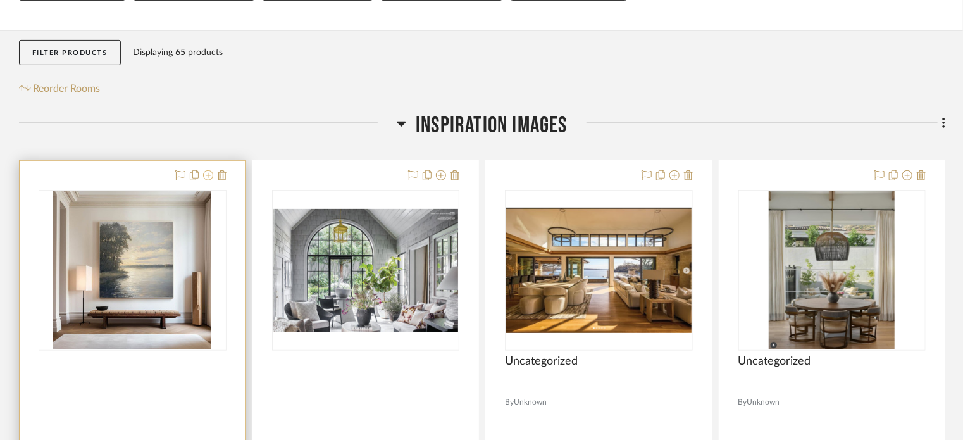
click at [208, 170] on icon at bounding box center [208, 175] width 10 height 10
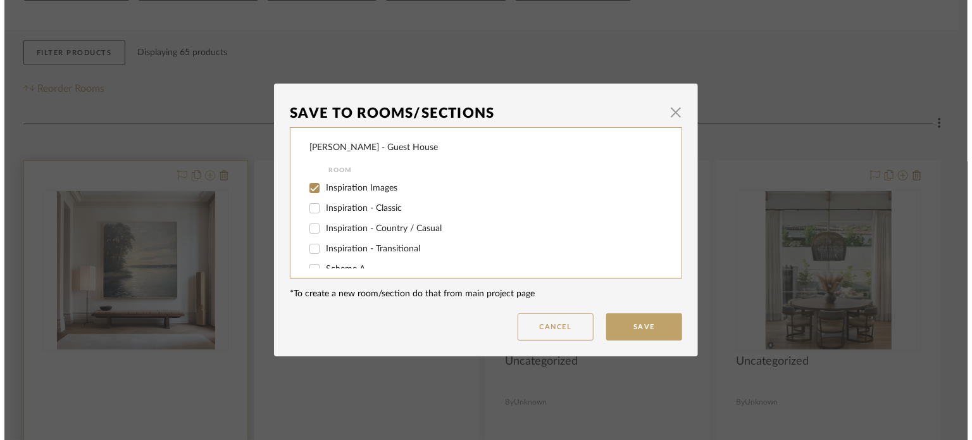
scroll to position [0, 0]
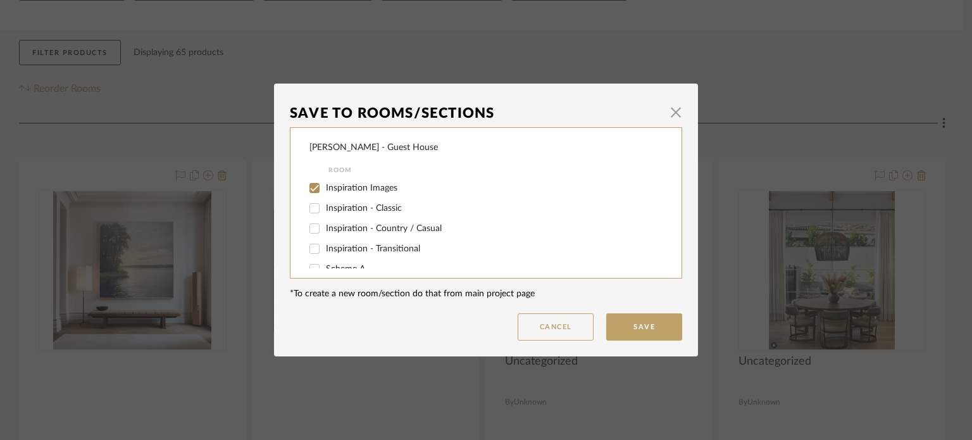
click at [501, 61] on div "Save To Rooms/Sections × Ziegler - Guest House Room Inspiration Images Inspirat…" at bounding box center [486, 220] width 972 height 440
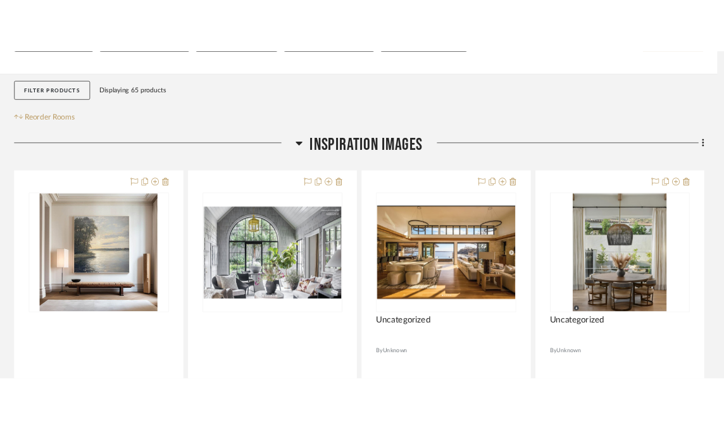
scroll to position [218, 0]
